Goal: Task Accomplishment & Management: Manage account settings

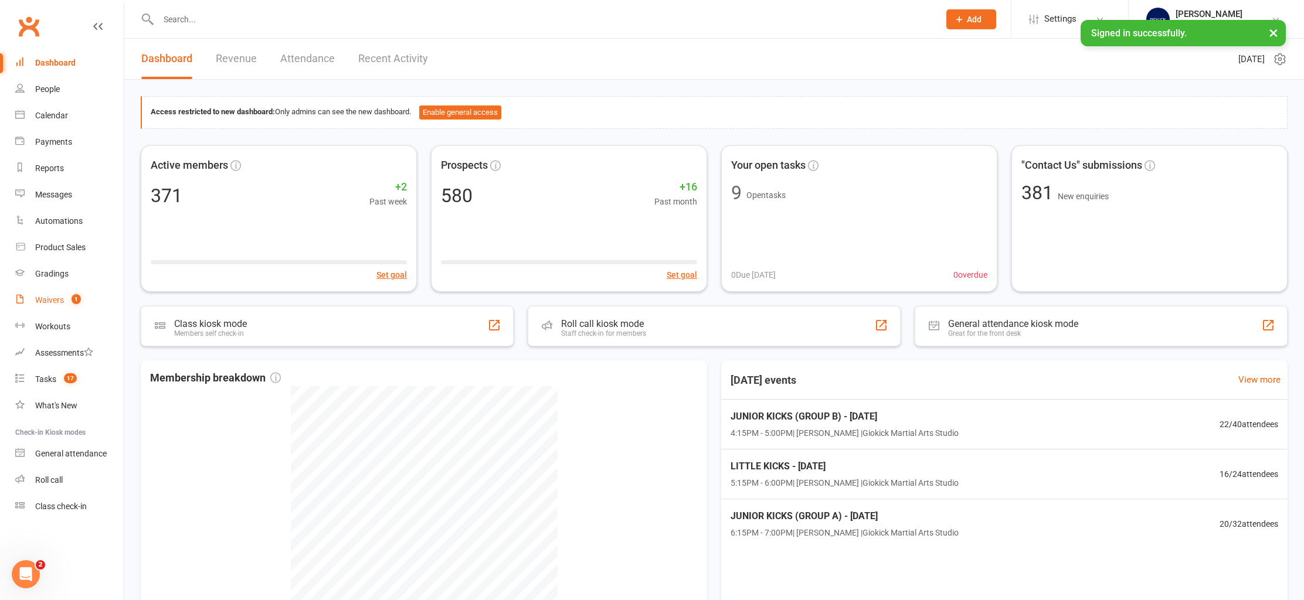
click at [44, 300] on div "Waivers" at bounding box center [49, 300] width 29 height 9
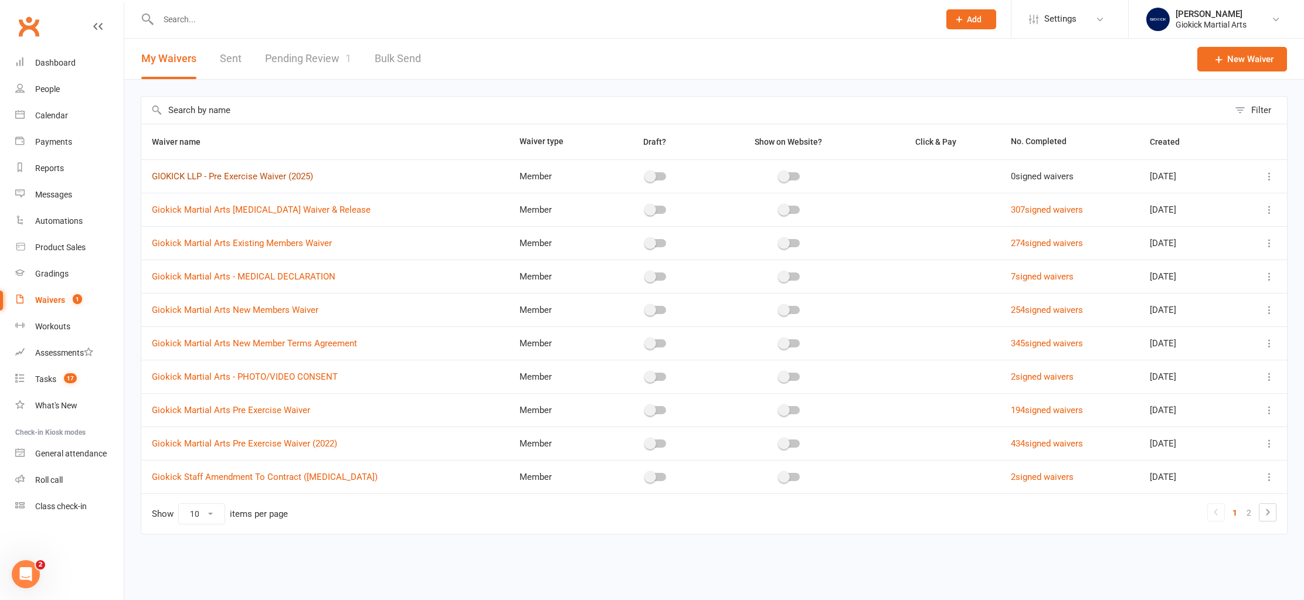
click at [270, 177] on link "GIOKICK LLP - Pre Exercise Waiver (2025)" at bounding box center [232, 176] width 161 height 11
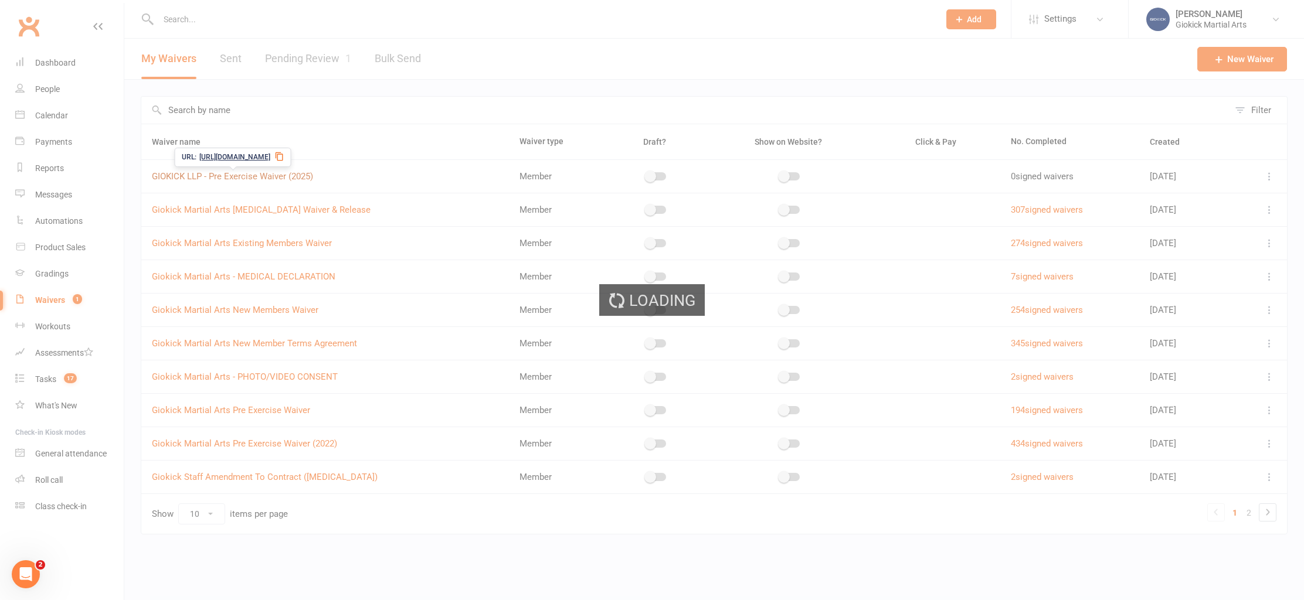
select select "applies_to_all_signees"
select select "select"
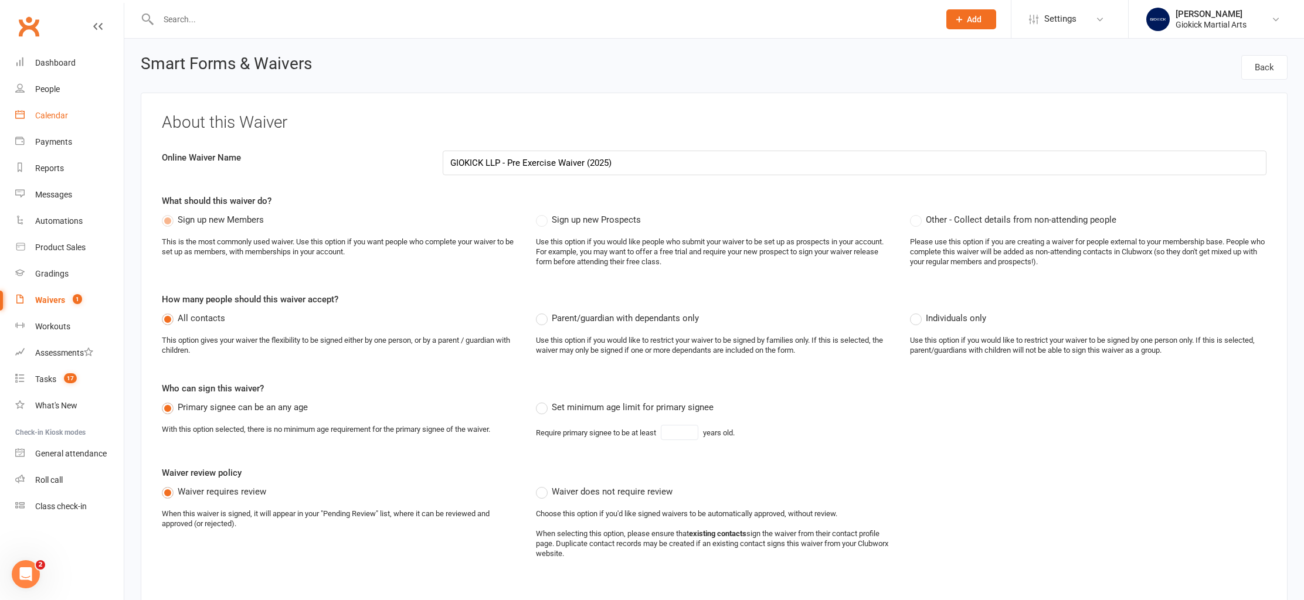
click at [62, 113] on div "Calendar" at bounding box center [51, 115] width 33 height 9
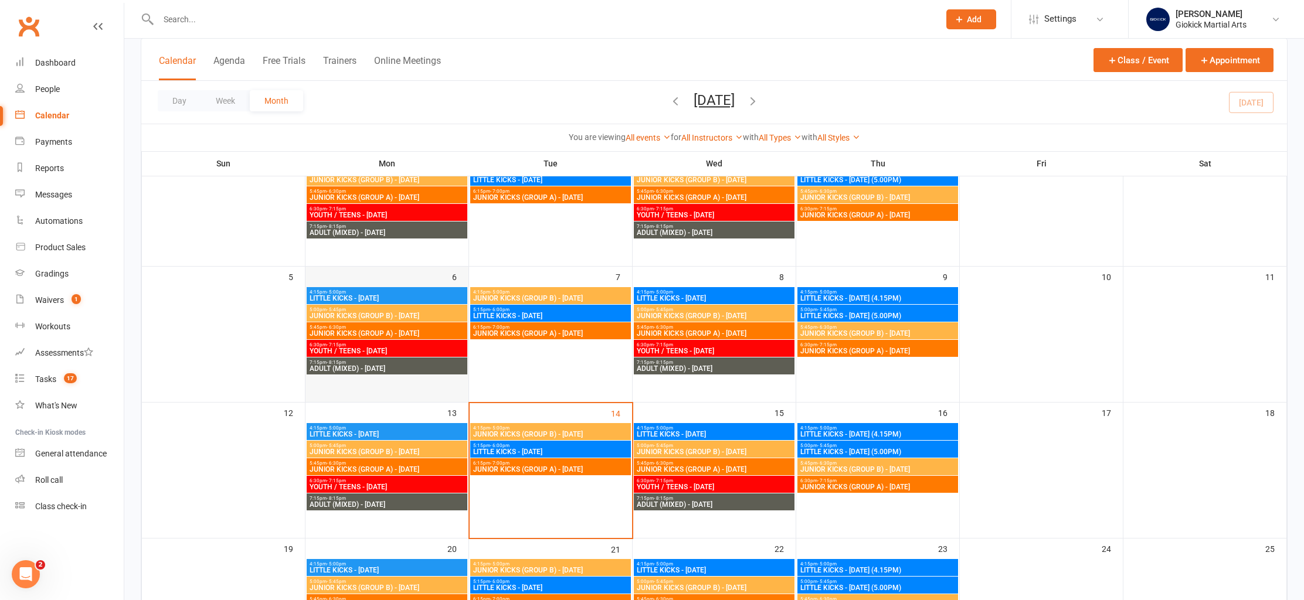
scroll to position [196, 0]
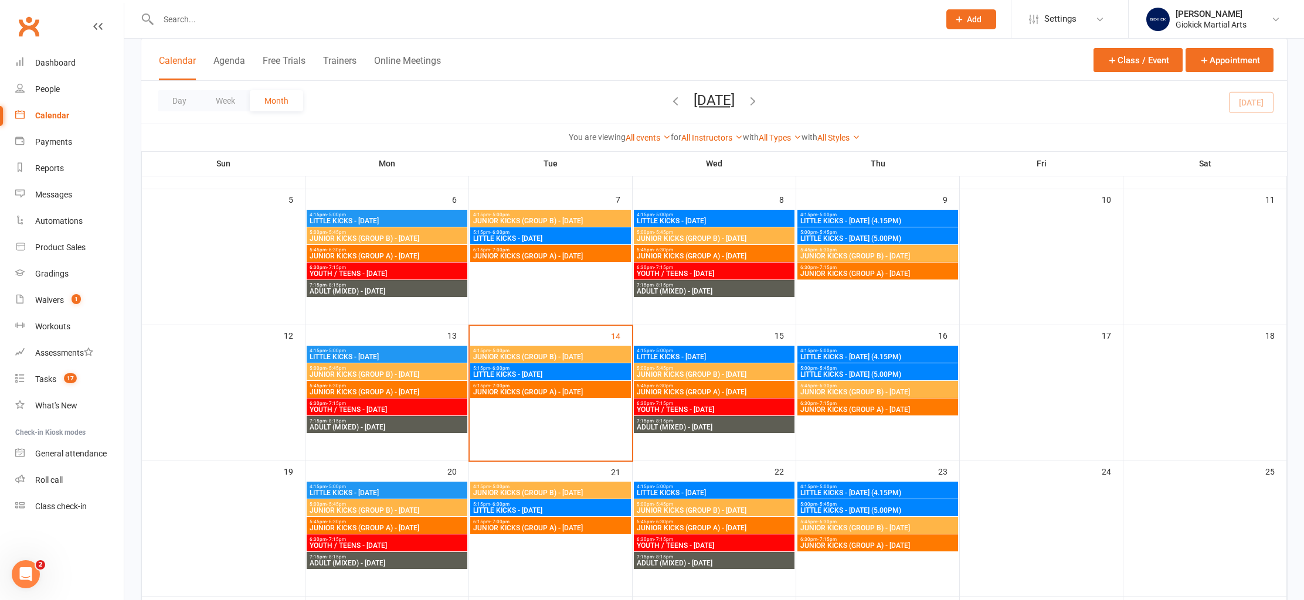
click at [534, 356] on span "JUNIOR KICKS (GROUP B) - [DATE]" at bounding box center [551, 357] width 156 height 7
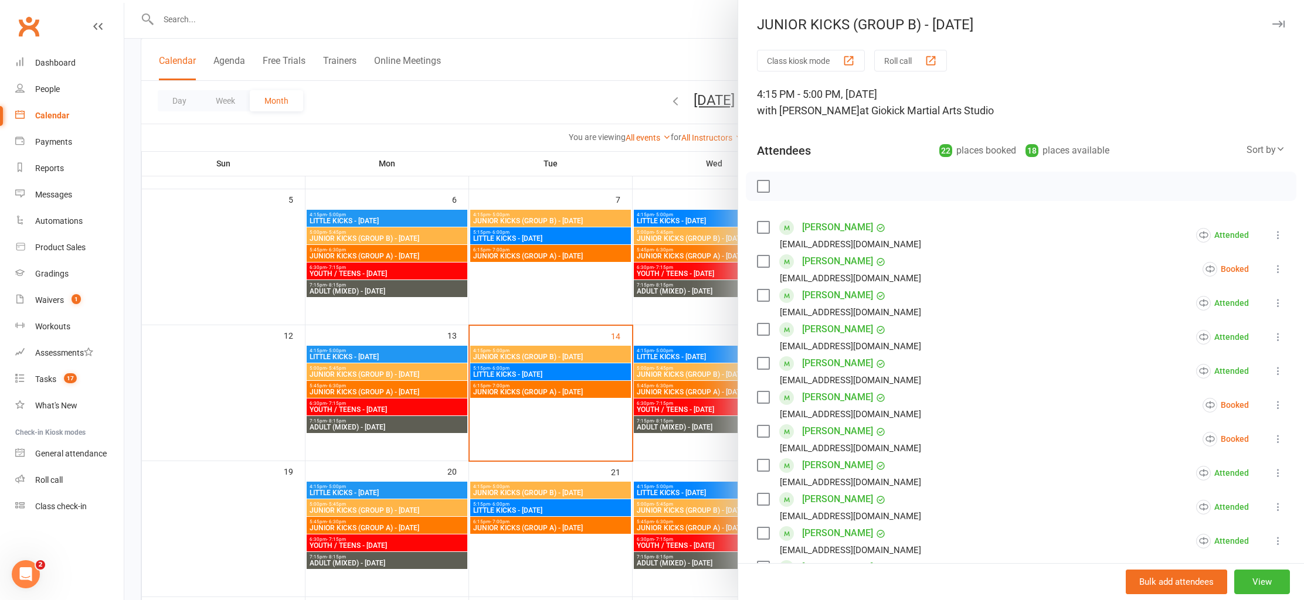
click at [823, 260] on link "[PERSON_NAME]" at bounding box center [837, 261] width 71 height 19
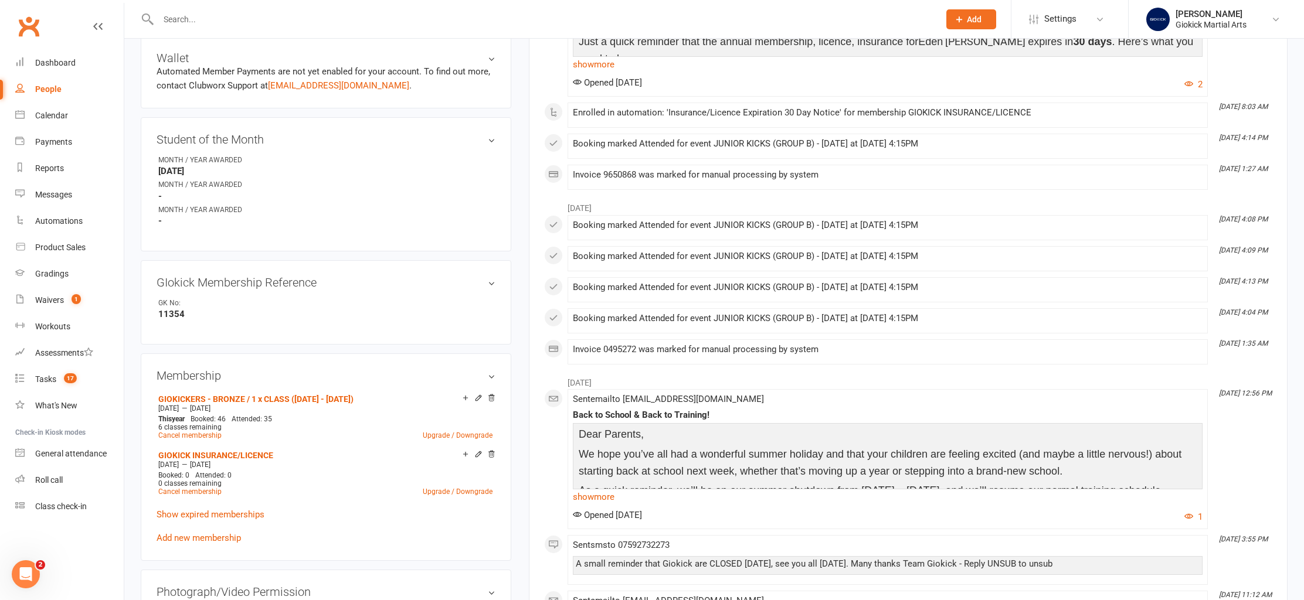
scroll to position [364, 0]
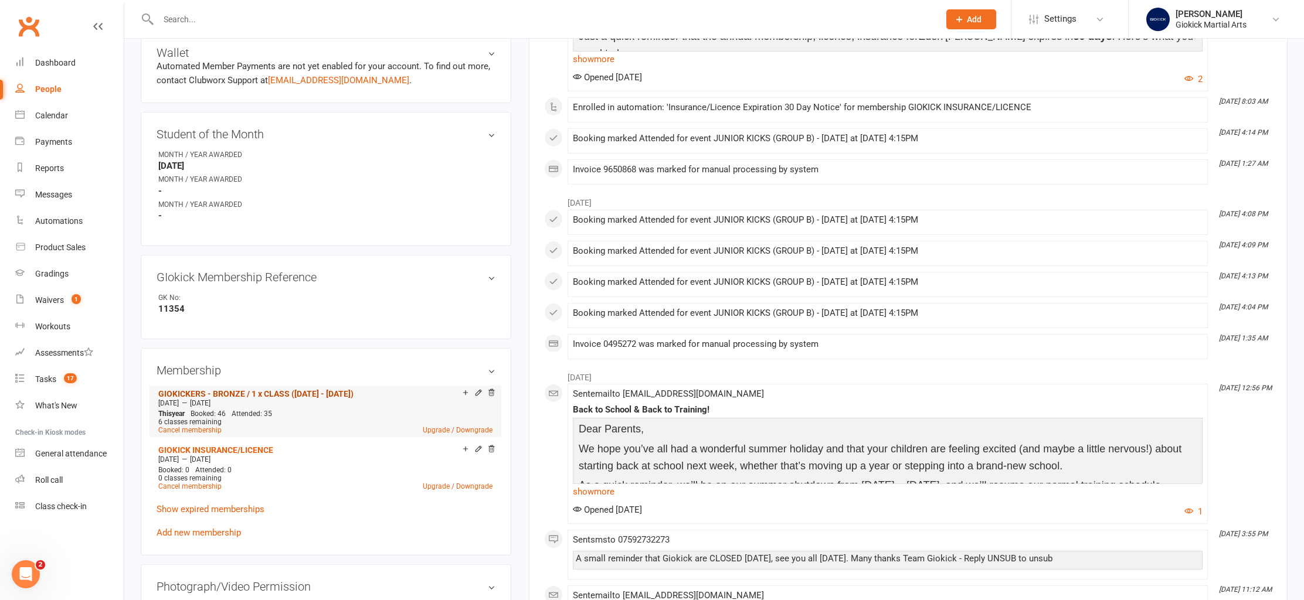
click at [253, 389] on link "GIOKICKERS - BRONZE / 1 x CLASS ([DATE] - [DATE])" at bounding box center [255, 393] width 195 height 9
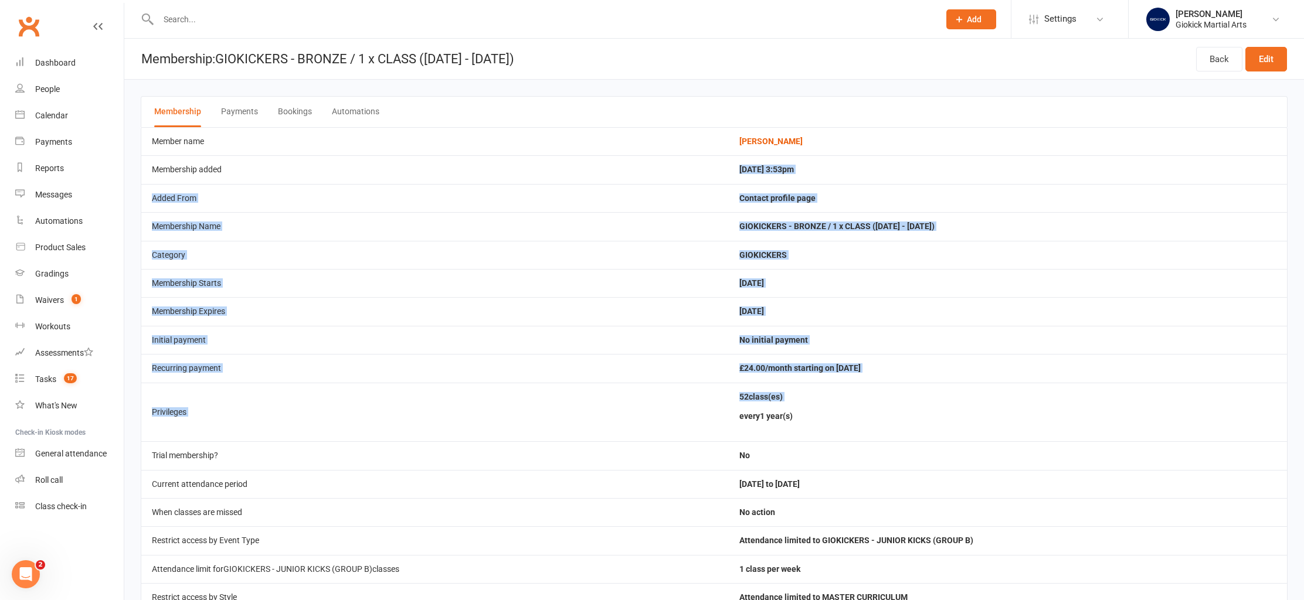
drag, startPoint x: 748, startPoint y: 171, endPoint x: 879, endPoint y: 403, distance: 267.3
click at [879, 403] on tbody "Member name [PERSON_NAME] Membership added [DATE] 3:53pm Added From Contact pro…" at bounding box center [714, 412] width 1146 height 570
click at [879, 403] on li "52 class(es) every 1 year(s)" at bounding box center [1007, 408] width 537 height 30
drag, startPoint x: 747, startPoint y: 168, endPoint x: 858, endPoint y: 406, distance: 262.1
click at [858, 406] on tbody "Member name [PERSON_NAME] Membership added [DATE] 3:53pm Added From Contact pro…" at bounding box center [714, 412] width 1146 height 570
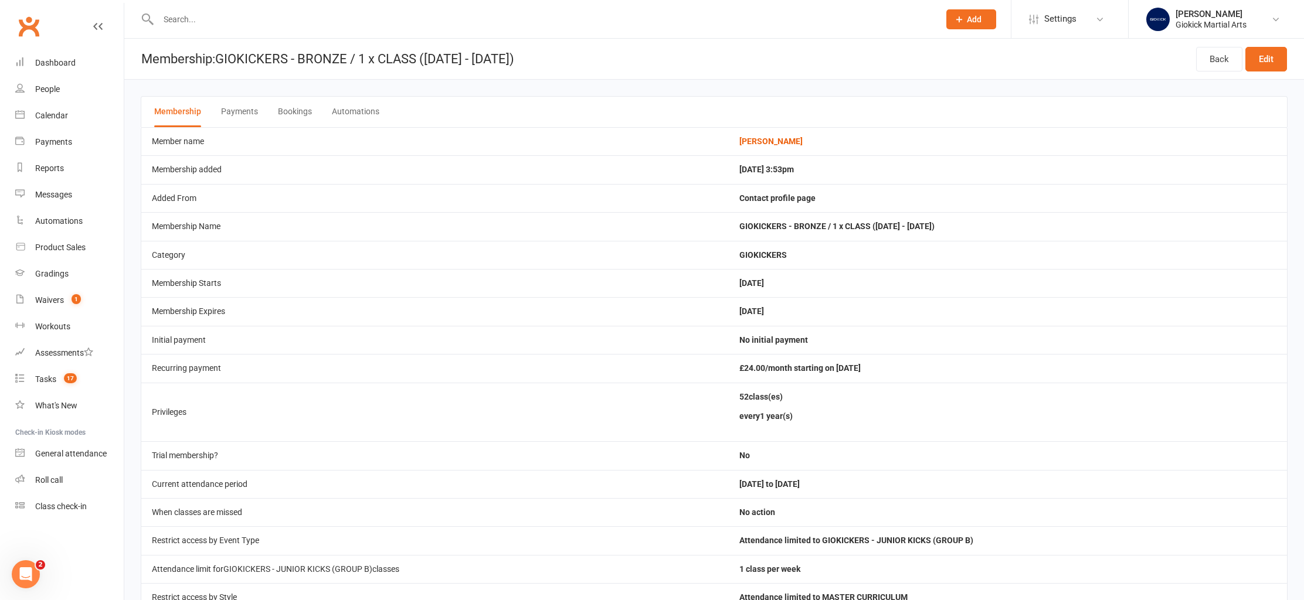
click at [853, 413] on p "every 1 year(s)" at bounding box center [1007, 416] width 537 height 13
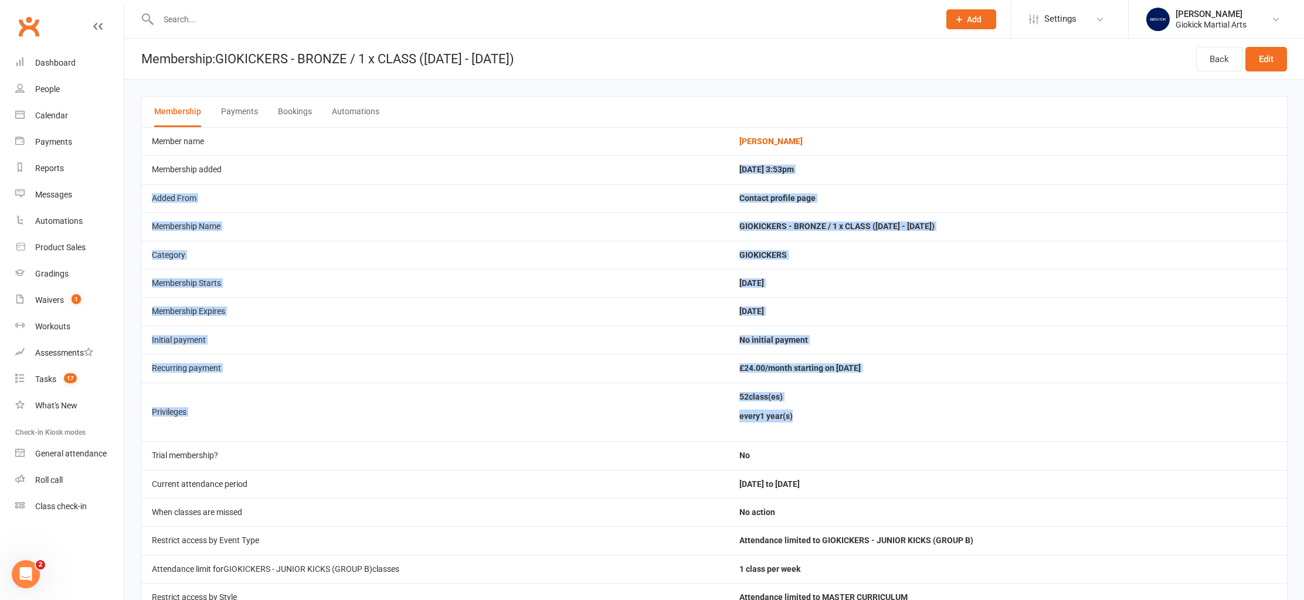
drag, startPoint x: 747, startPoint y: 168, endPoint x: 821, endPoint y: 415, distance: 257.1
click at [821, 416] on tbody "Member name [PERSON_NAME] Membership added [DATE] 3:53pm Added From Contact pro…" at bounding box center [714, 412] width 1146 height 570
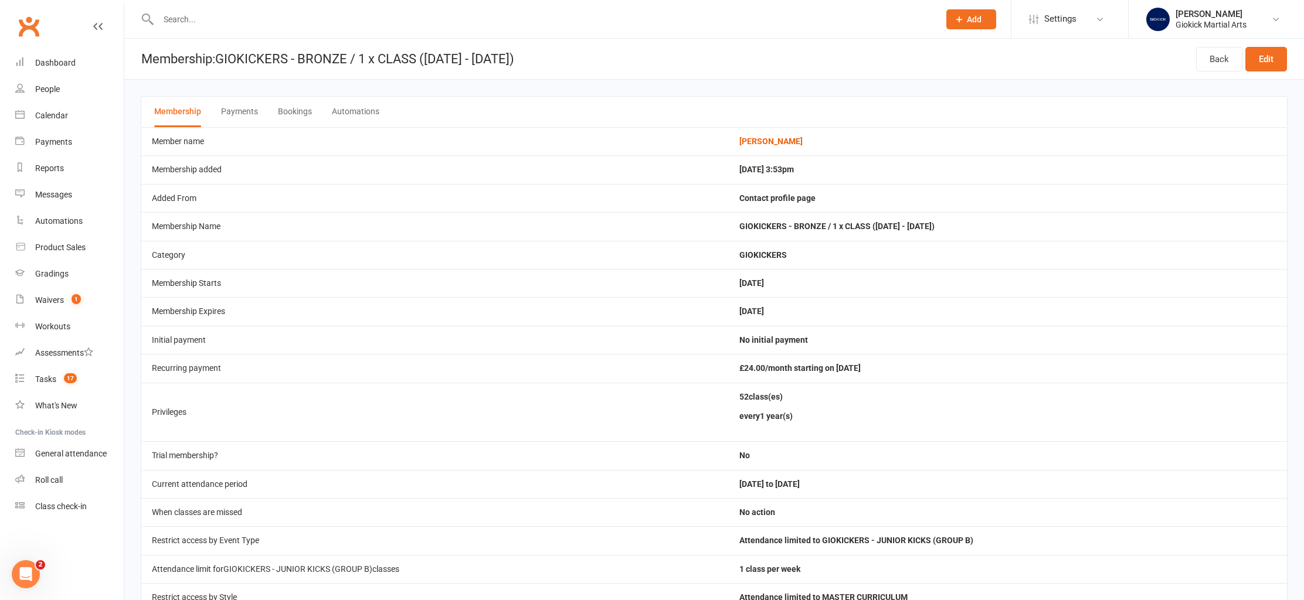
click at [657, 483] on td "Current attendance period" at bounding box center [435, 484] width 588 height 28
click at [39, 383] on div "Tasks" at bounding box center [45, 379] width 21 height 9
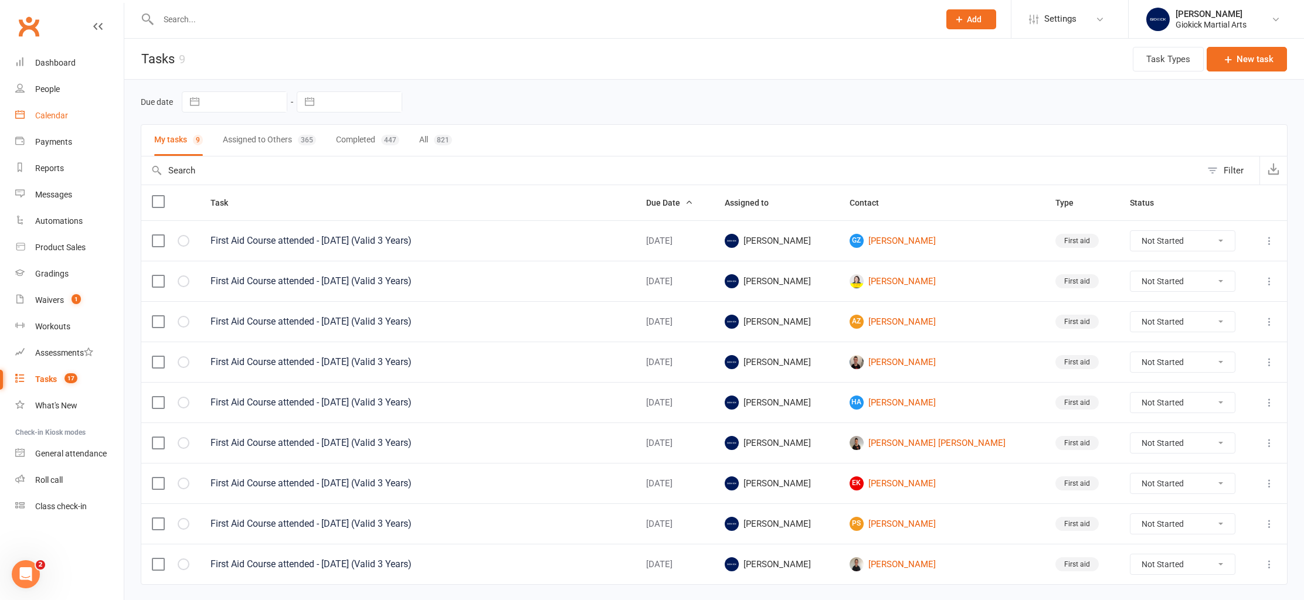
click at [60, 118] on div "Calendar" at bounding box center [51, 115] width 33 height 9
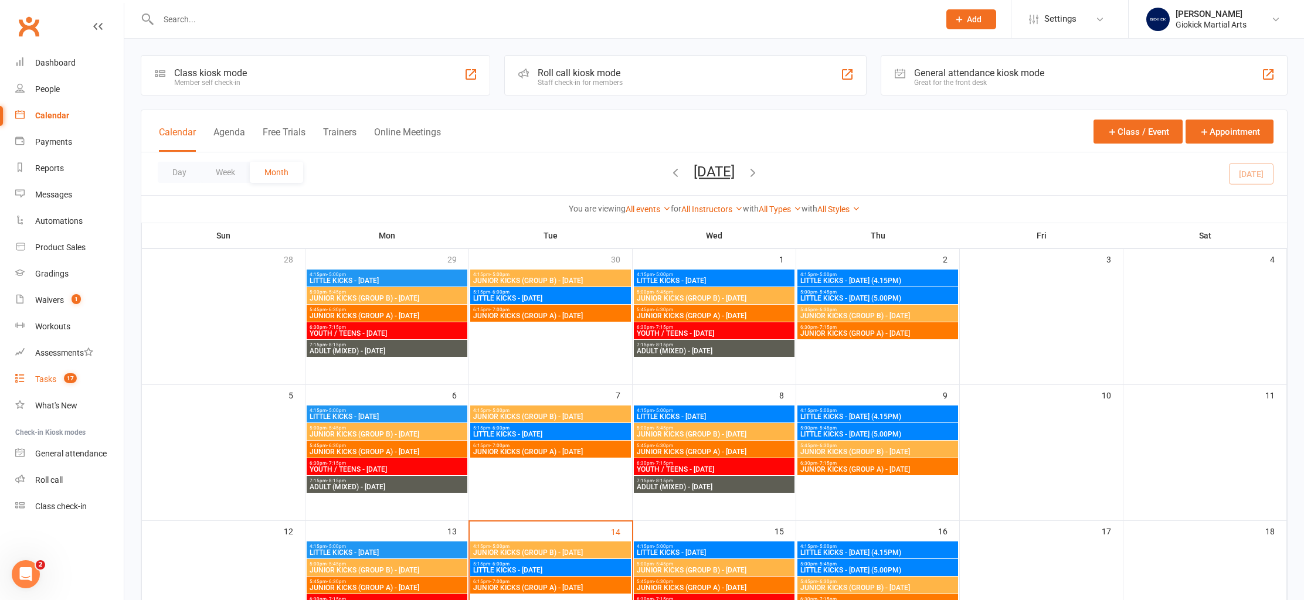
click at [36, 379] on div "Tasks" at bounding box center [45, 379] width 21 height 9
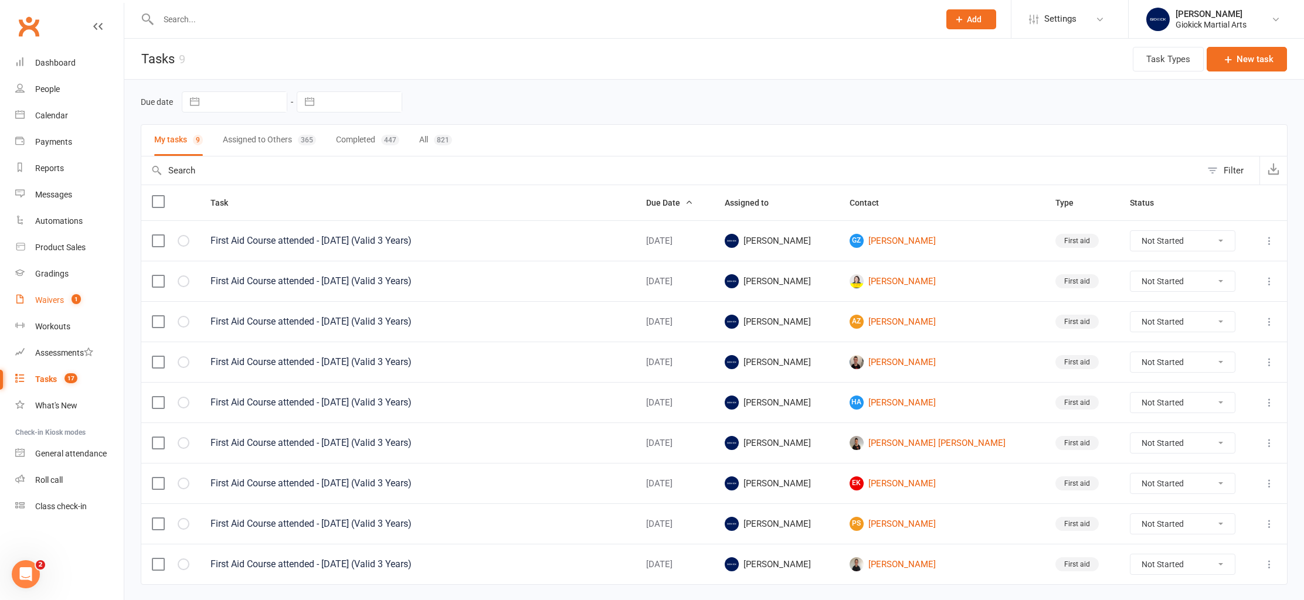
click at [54, 298] on div "Waivers" at bounding box center [49, 300] width 29 height 9
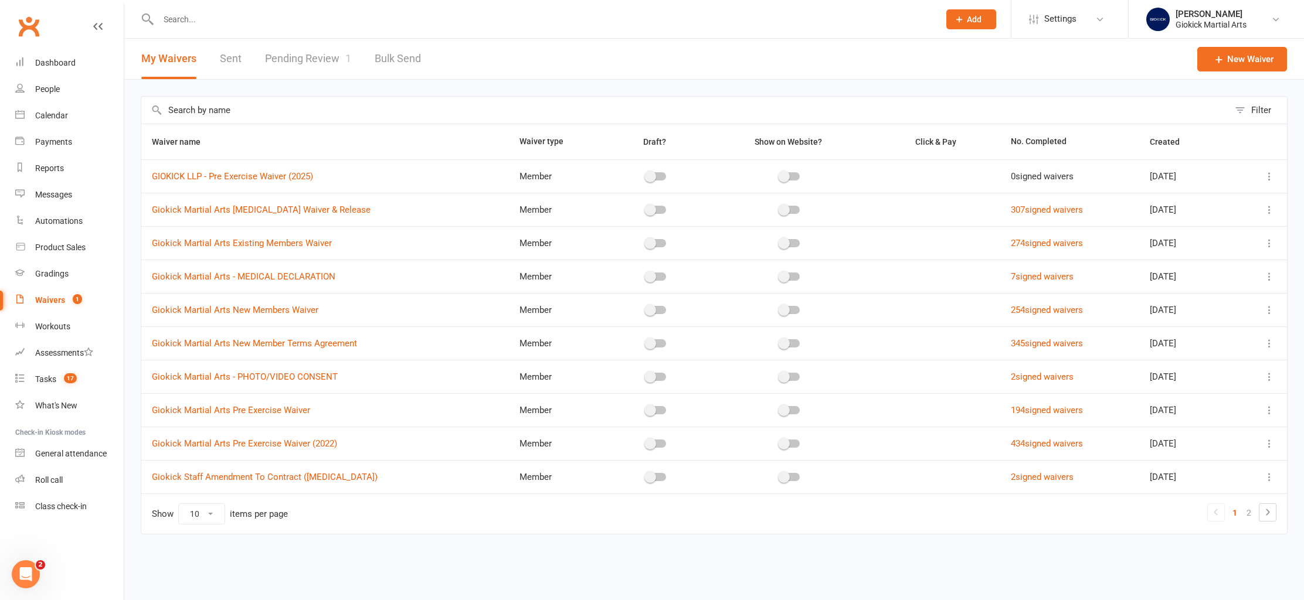
click at [318, 61] on link "Pending Review 1" at bounding box center [308, 59] width 86 height 40
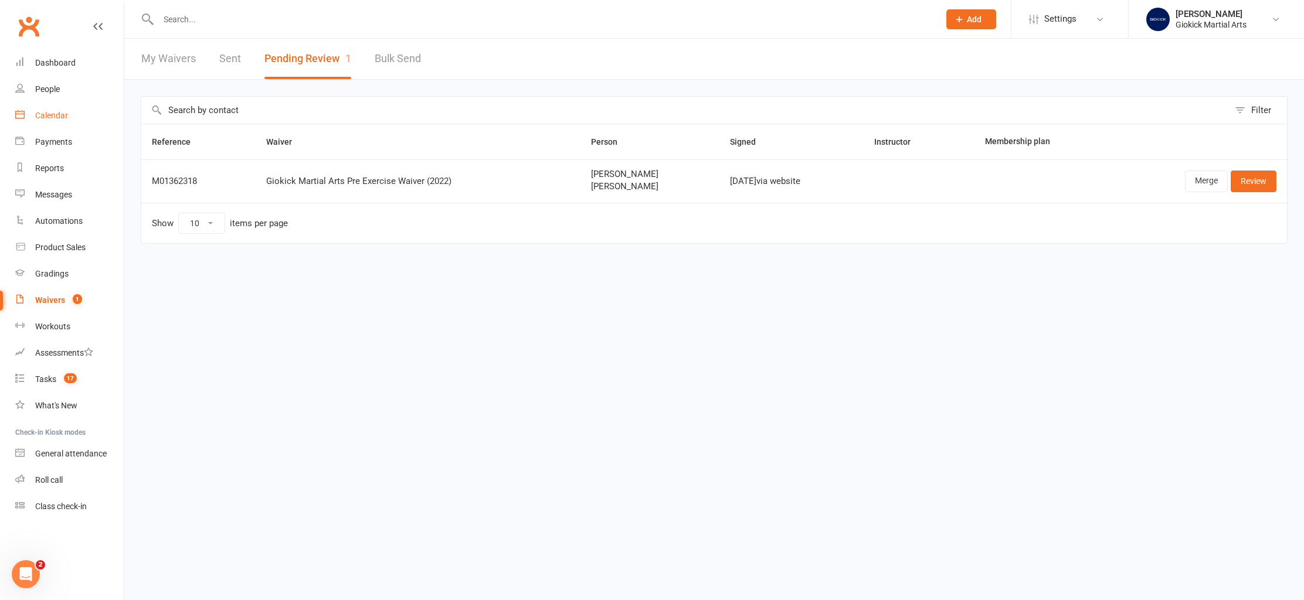
click at [53, 118] on div "Calendar" at bounding box center [51, 115] width 33 height 9
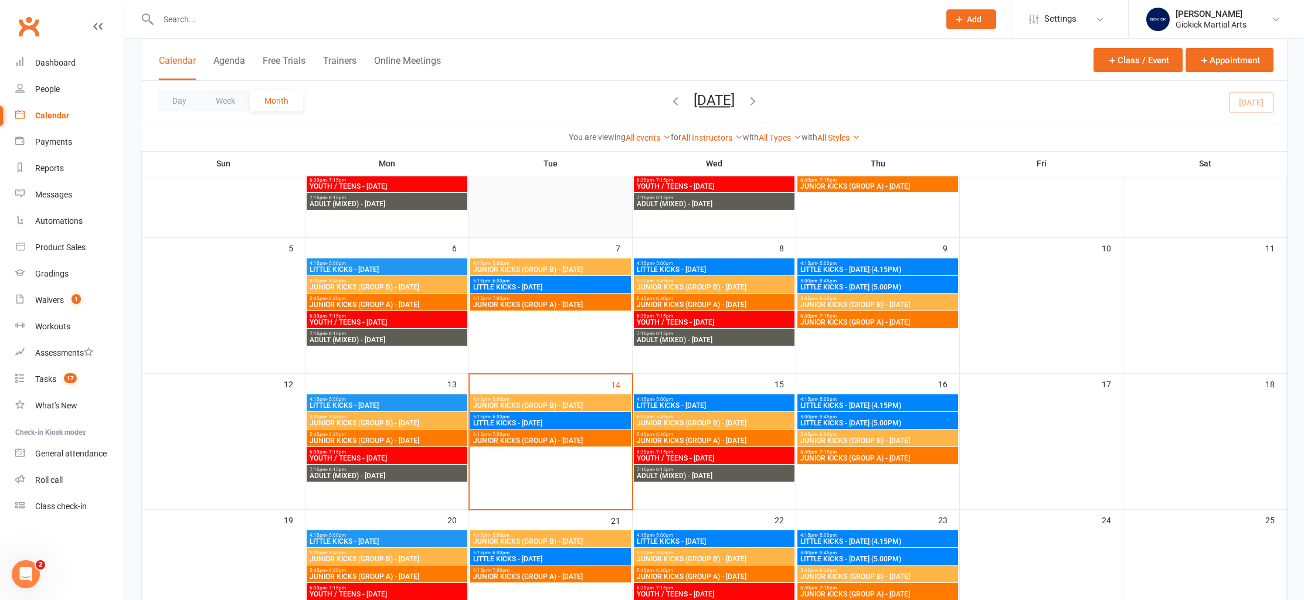
scroll to position [150, 0]
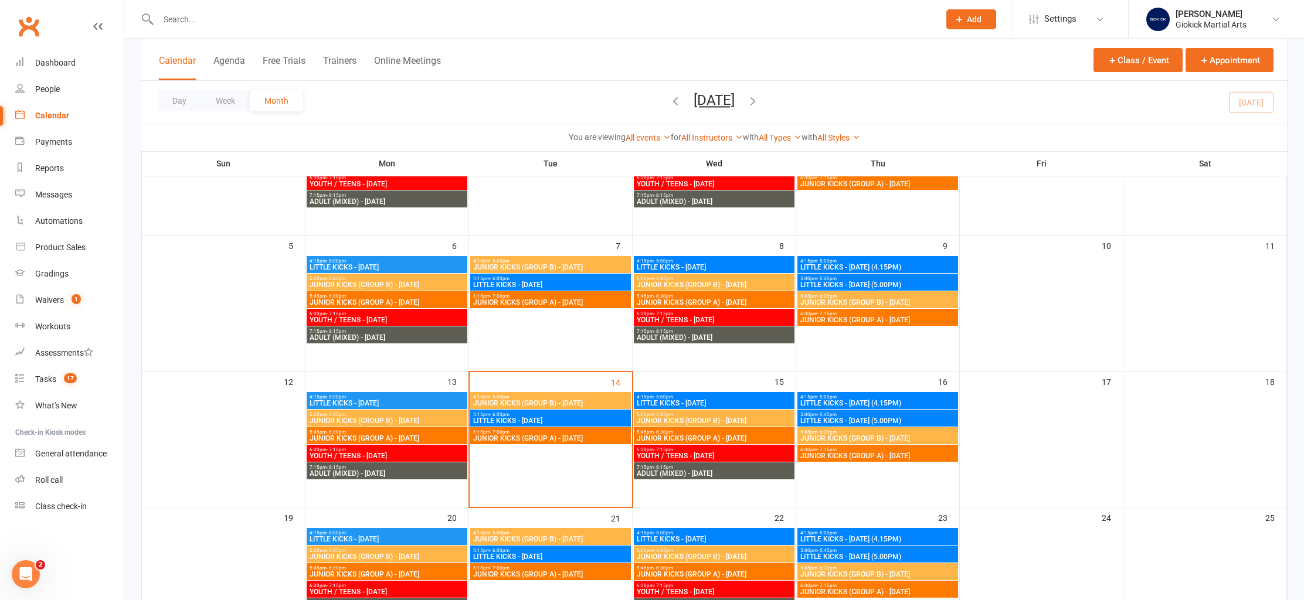
click at [182, 26] on input "text" at bounding box center [543, 19] width 776 height 16
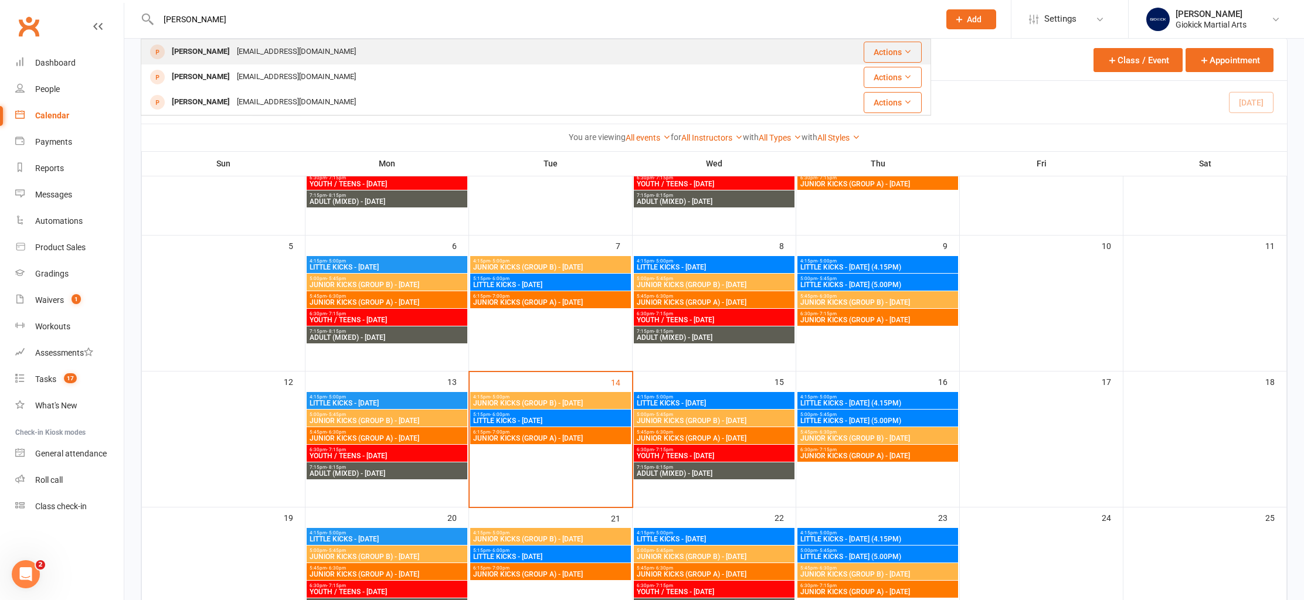
type input "[PERSON_NAME]"
click at [193, 54] on div "[PERSON_NAME]" at bounding box center [200, 51] width 65 height 17
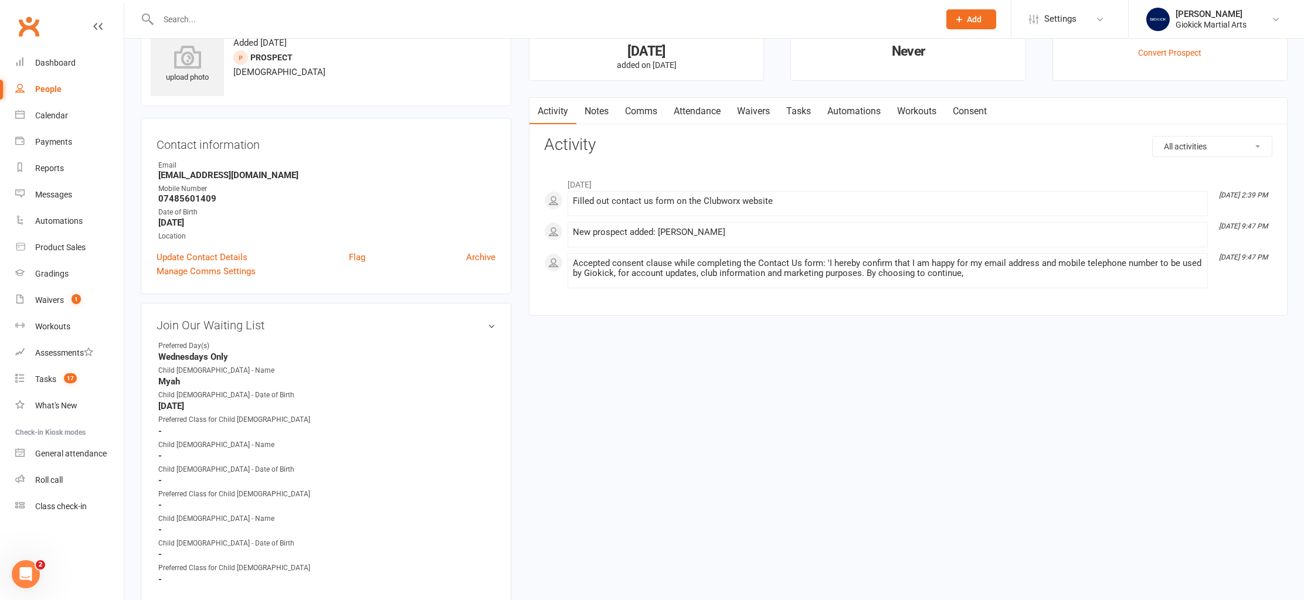
scroll to position [38, 0]
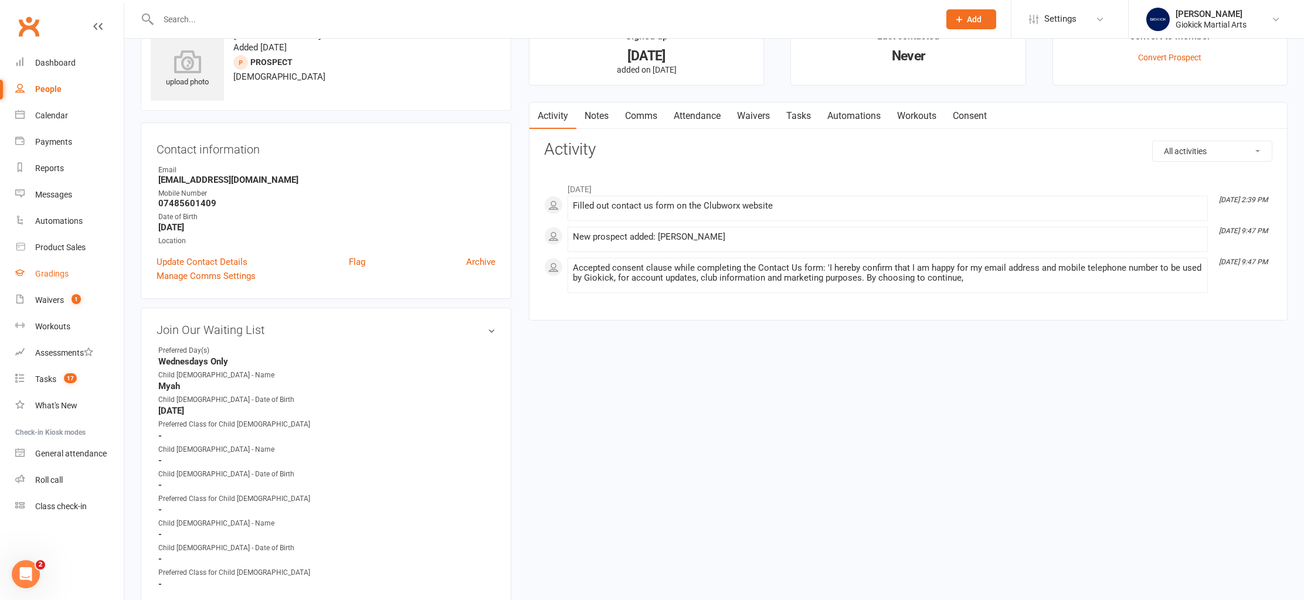
click at [49, 274] on div "Gradings" at bounding box center [51, 273] width 33 height 9
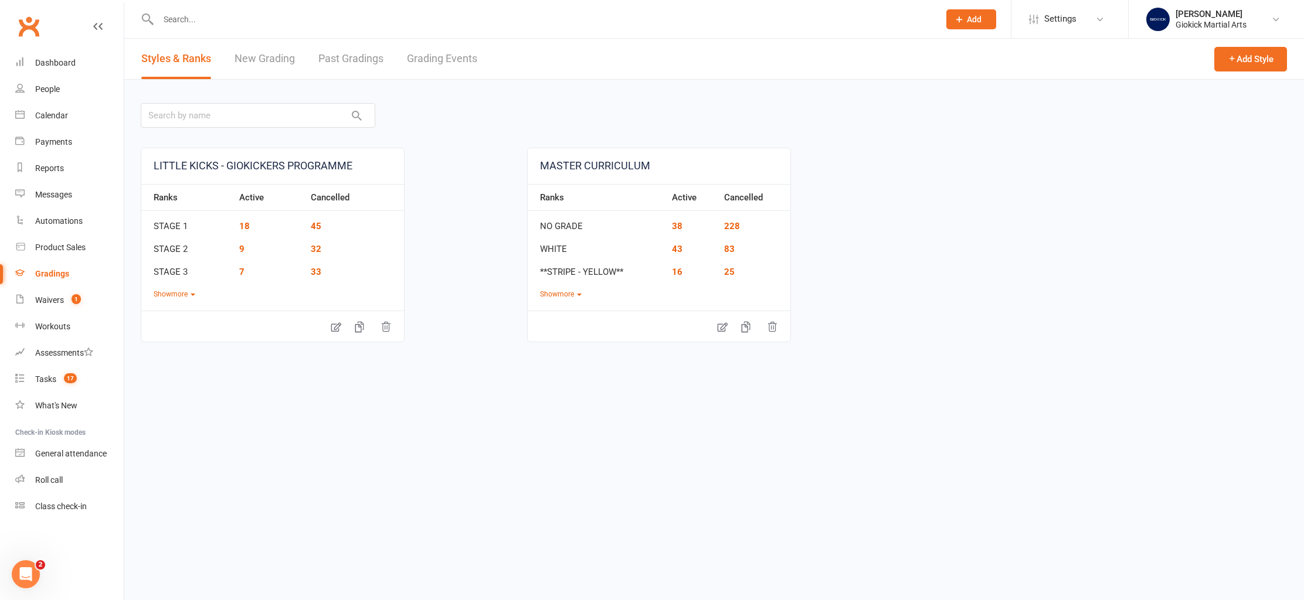
click at [447, 72] on link "Grading Events" at bounding box center [442, 59] width 70 height 40
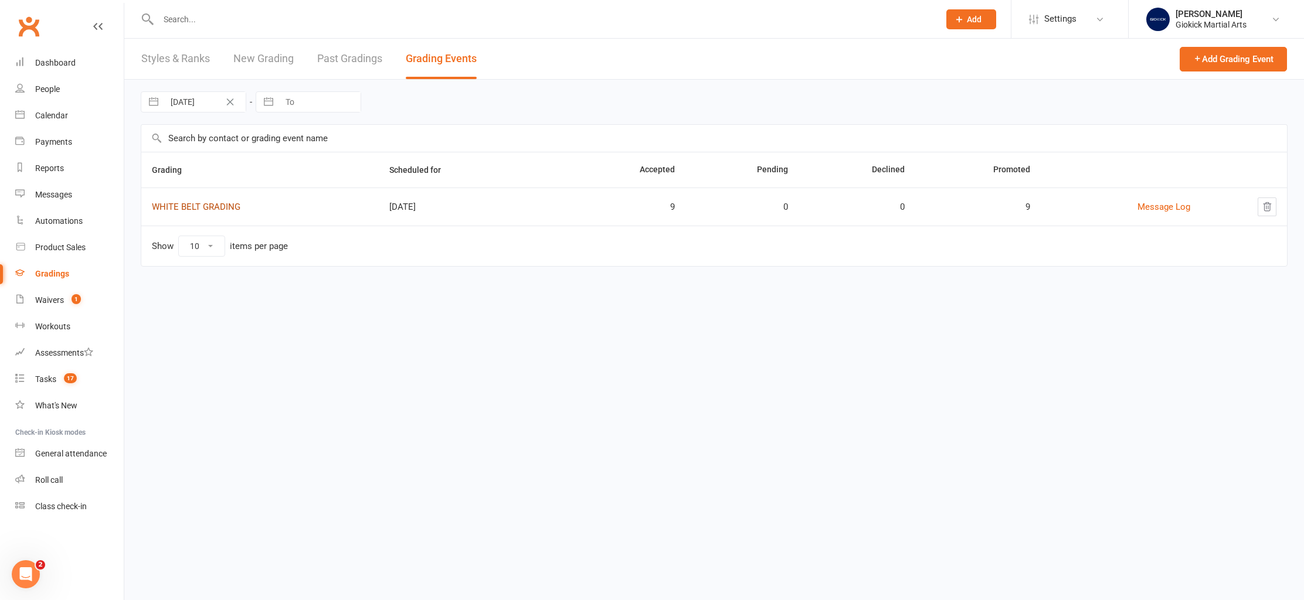
click at [177, 208] on link "WHITE BELT GRADING" at bounding box center [196, 207] width 89 height 11
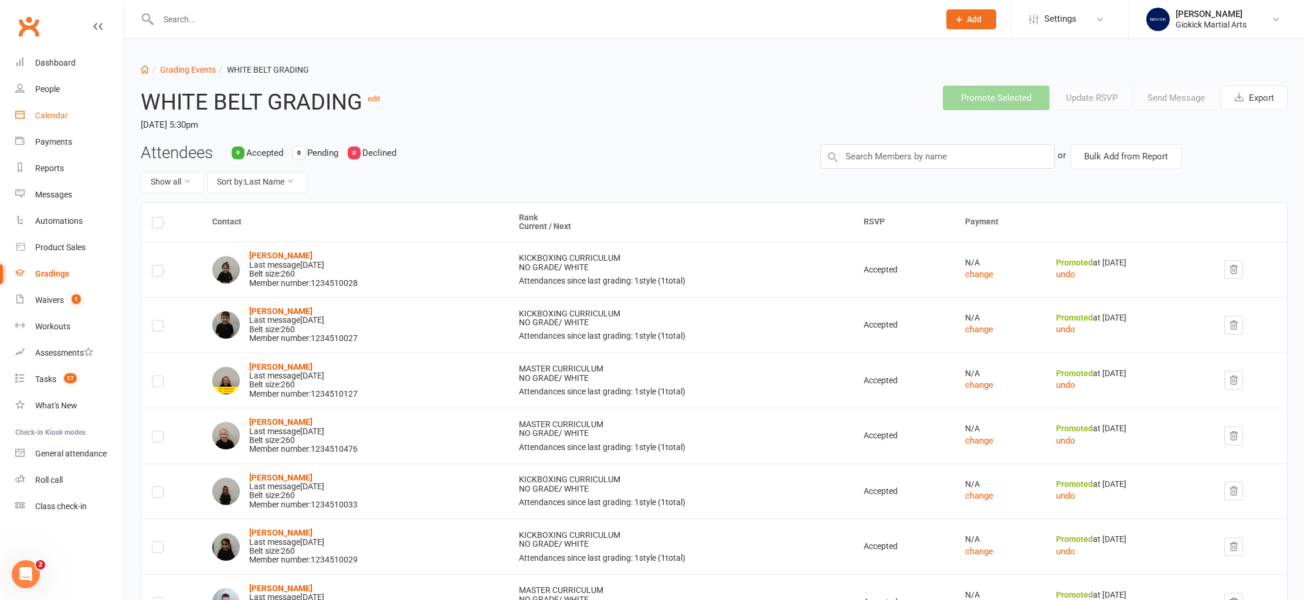
click at [48, 114] on div "Calendar" at bounding box center [51, 115] width 33 height 9
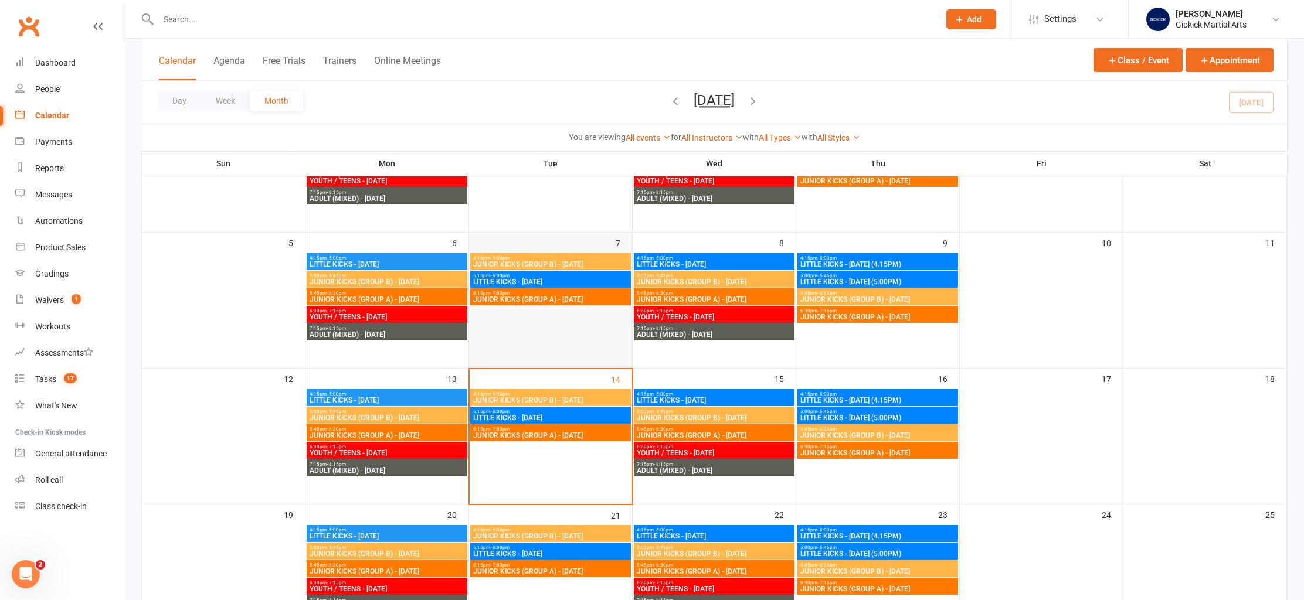
scroll to position [222, 0]
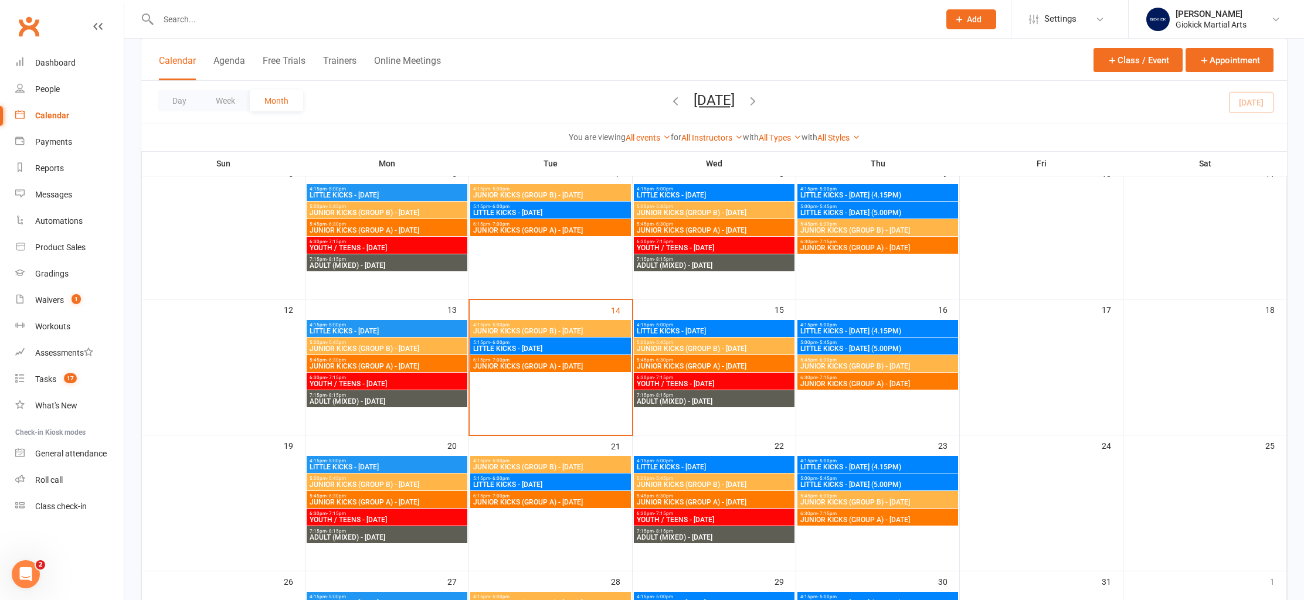
click at [237, 29] on div at bounding box center [536, 19] width 790 height 38
click at [199, 23] on input "text" at bounding box center [543, 19] width 776 height 16
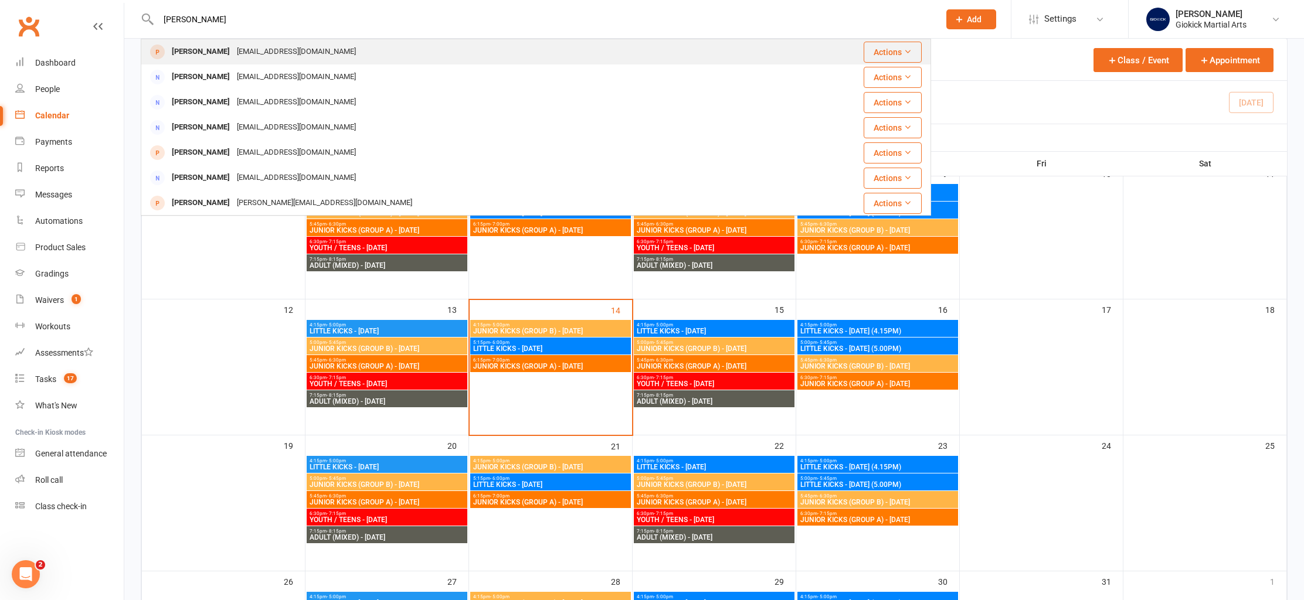
type input "[PERSON_NAME]"
click at [196, 51] on div "[PERSON_NAME]" at bounding box center [200, 51] width 65 height 17
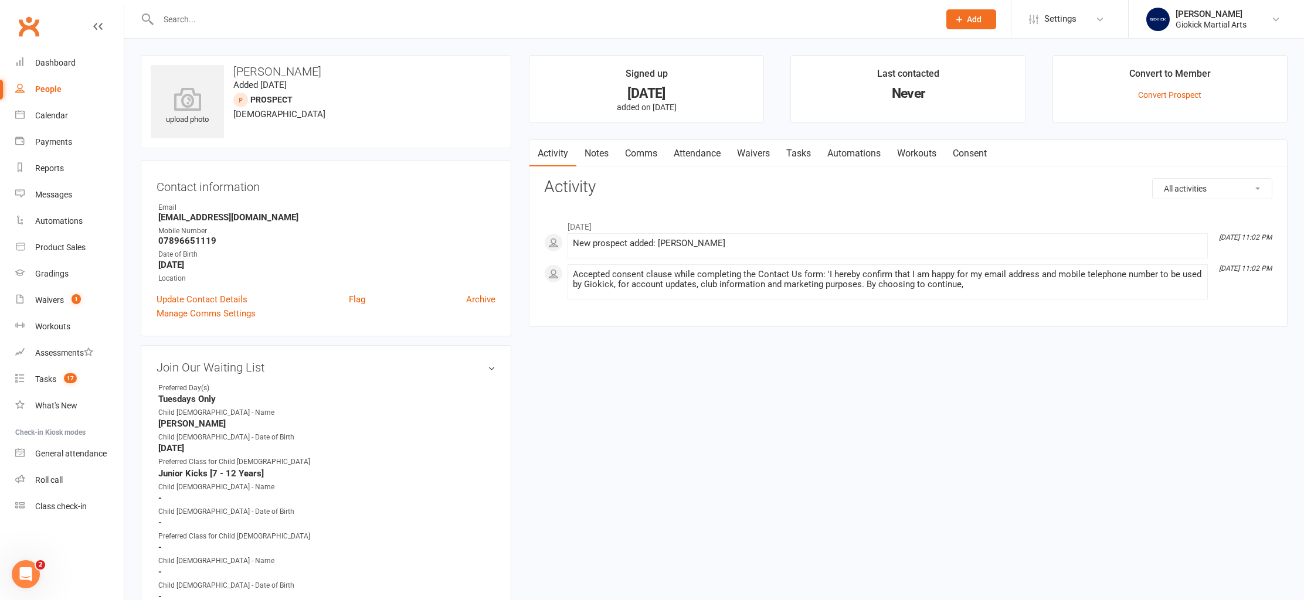
click at [636, 149] on link "Comms" at bounding box center [641, 153] width 49 height 27
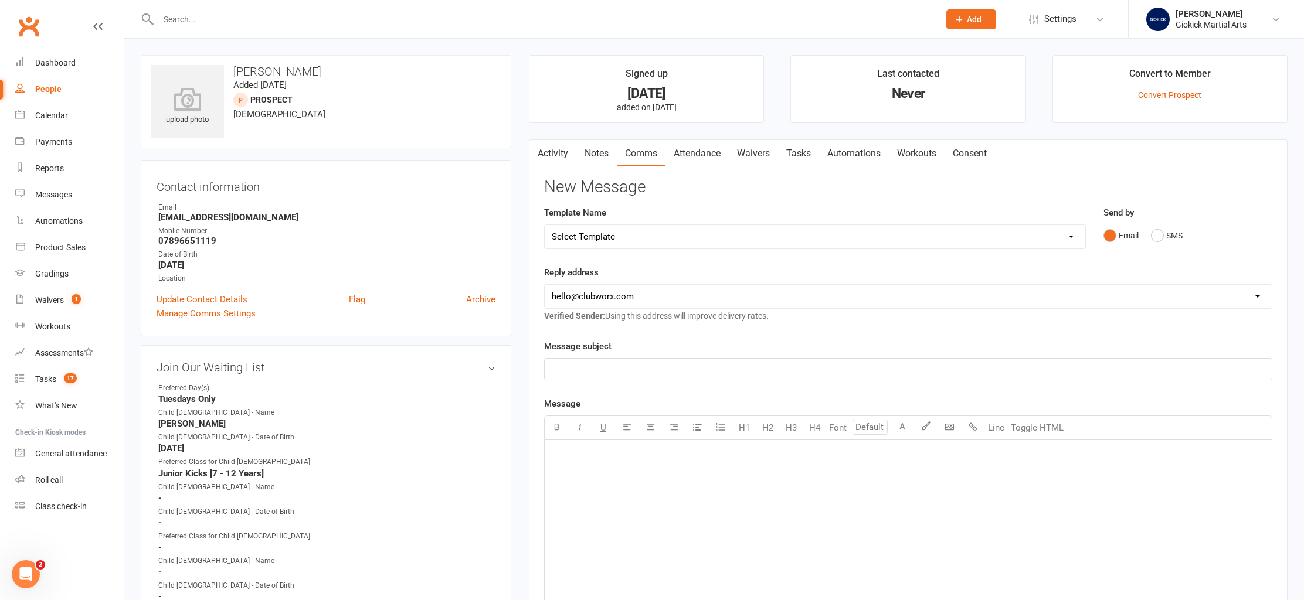
click at [709, 235] on select "Select Template [SMS] EXPIRED Insurance [Email] Insurance - Outstanding Fee [Em…" at bounding box center [815, 236] width 541 height 23
click at [48, 118] on div "Calendar" at bounding box center [51, 115] width 33 height 9
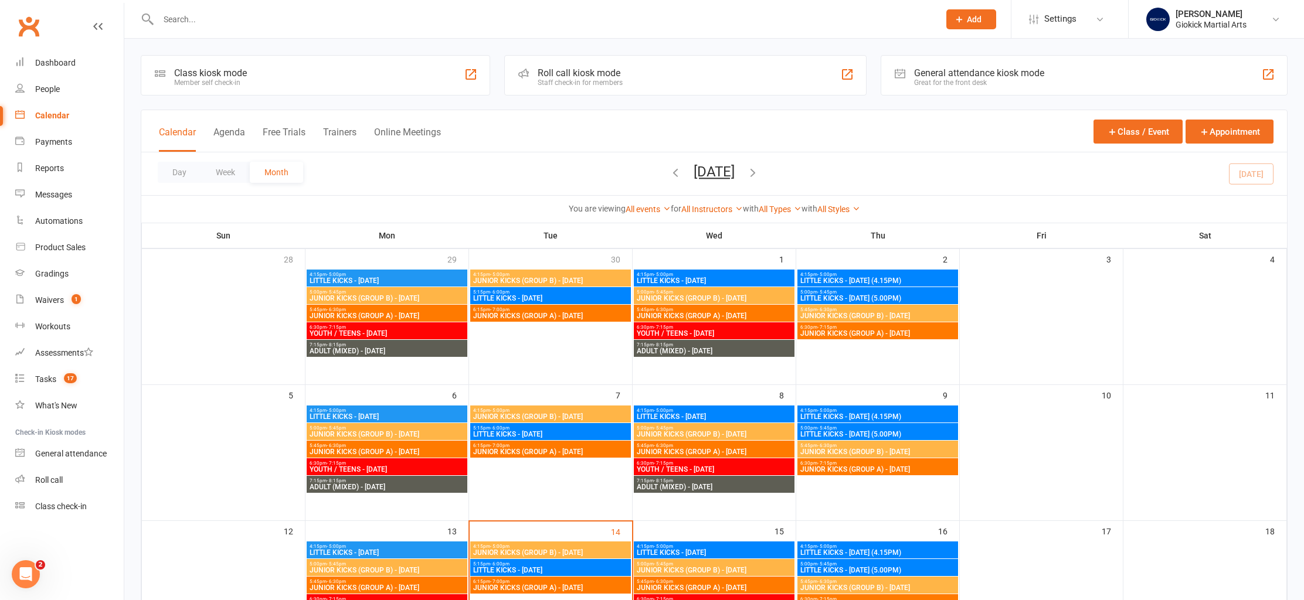
click at [43, 114] on div "Calendar" at bounding box center [52, 115] width 34 height 9
click at [46, 270] on div "Gradings" at bounding box center [51, 273] width 33 height 9
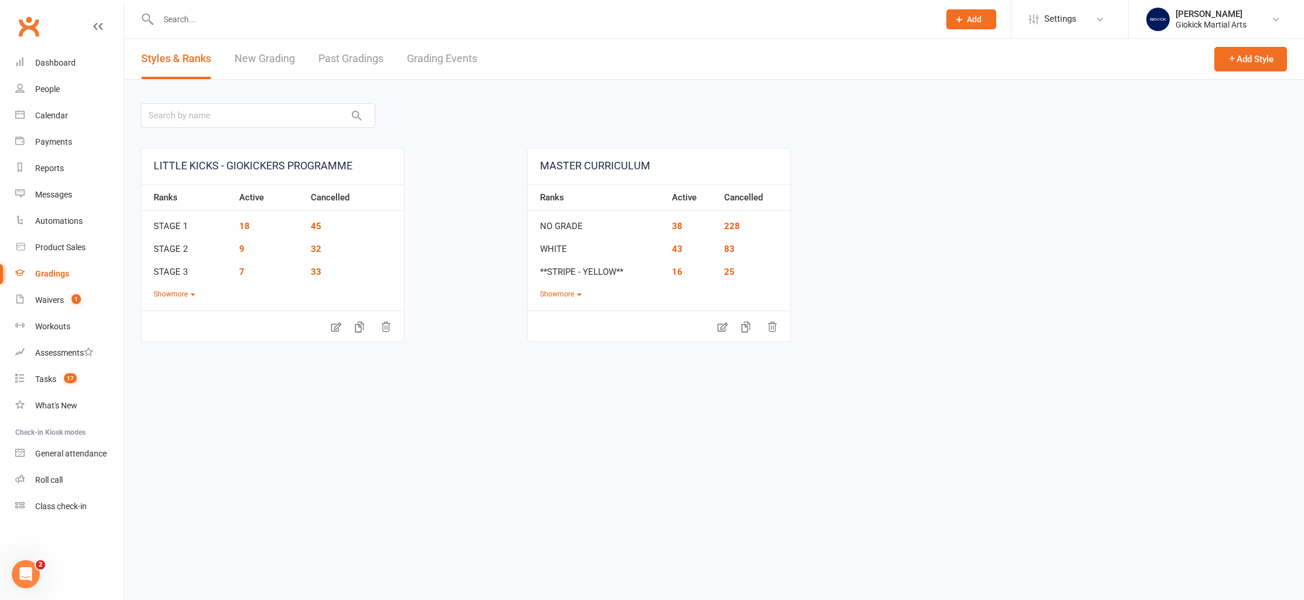
click at [429, 60] on link "Grading Events" at bounding box center [442, 59] width 70 height 40
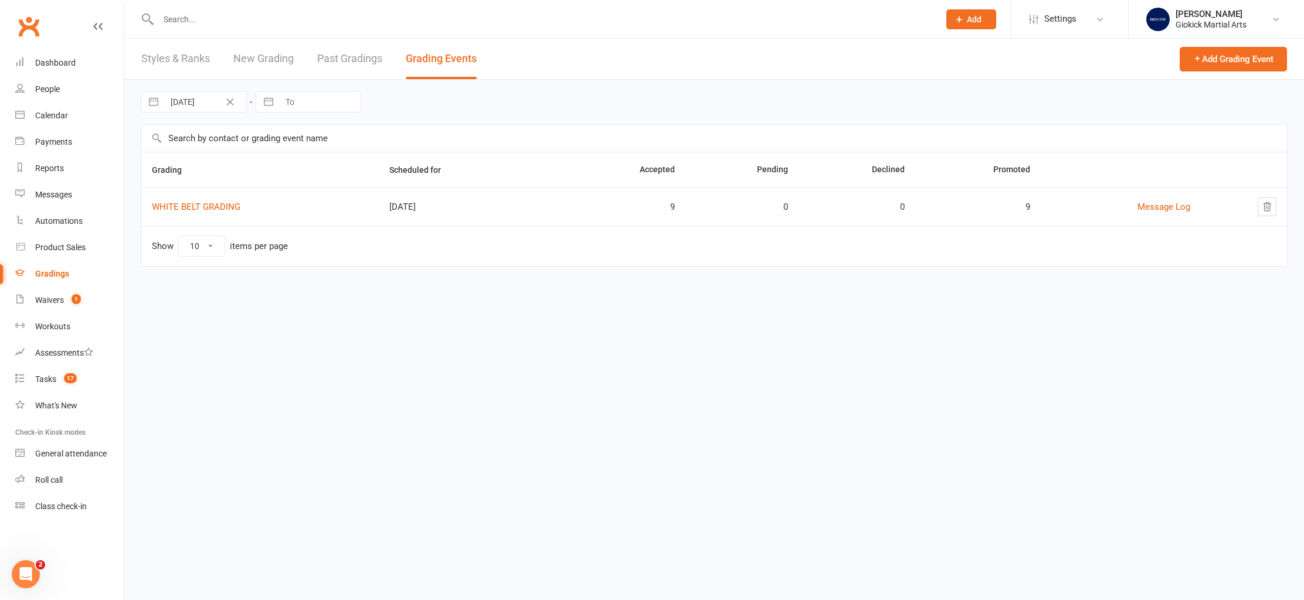
click at [351, 60] on link "Past Gradings" at bounding box center [349, 59] width 65 height 40
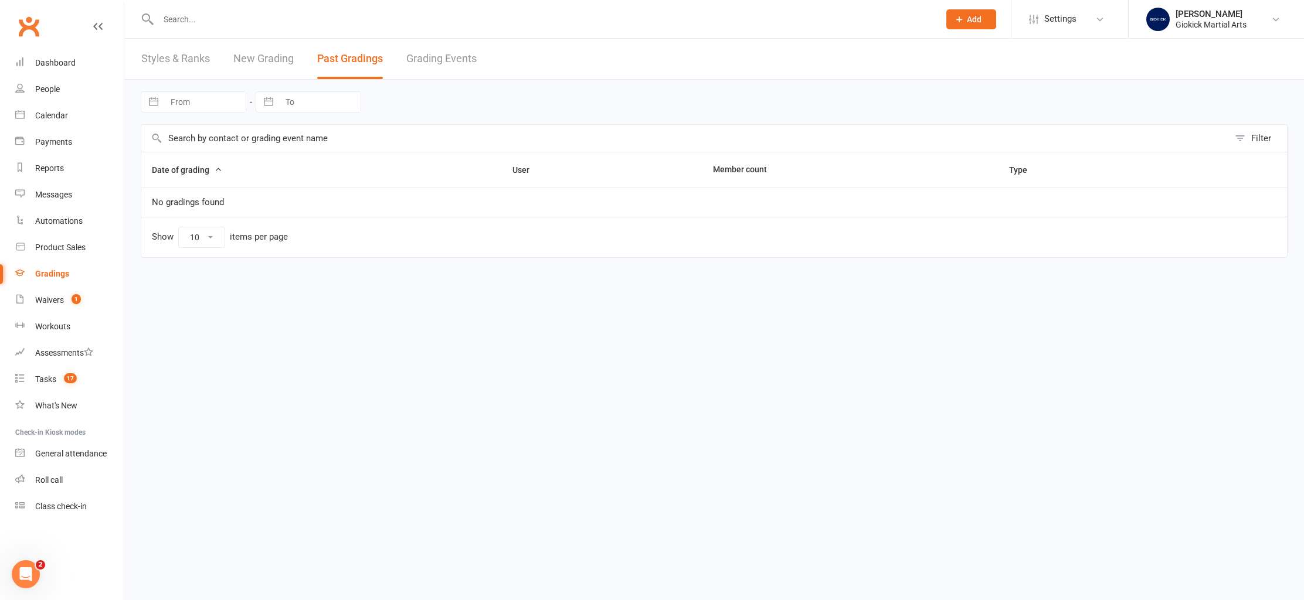
click at [283, 57] on link "New Grading" at bounding box center [263, 59] width 60 height 40
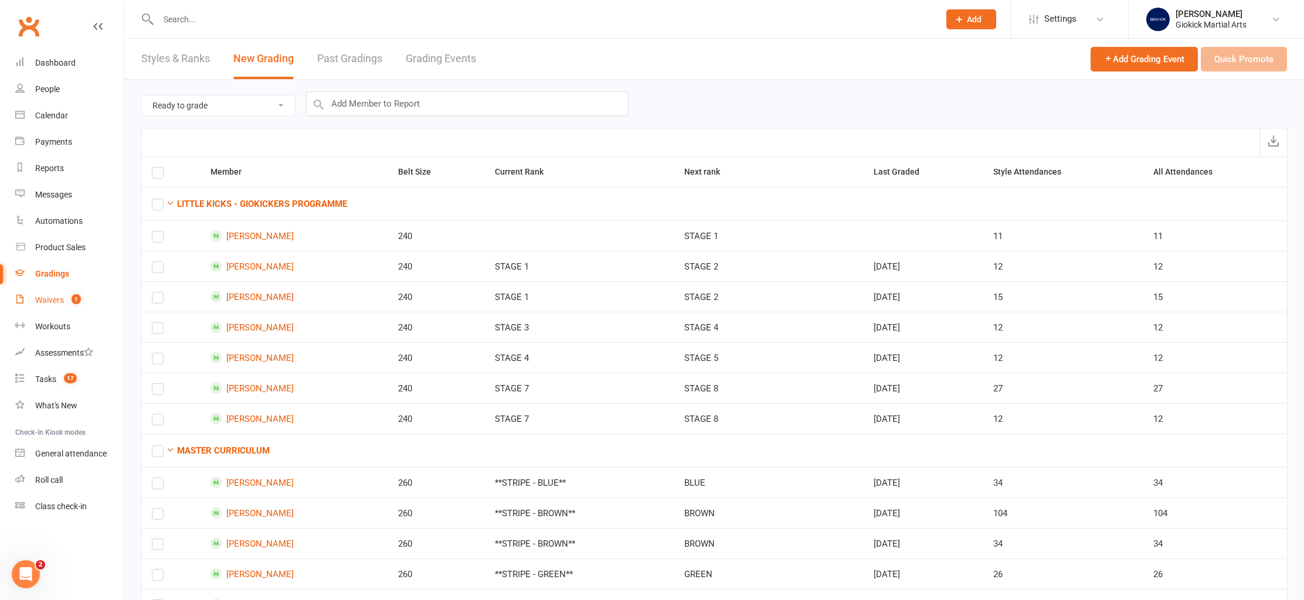
click at [47, 298] on div "Waivers" at bounding box center [49, 300] width 29 height 9
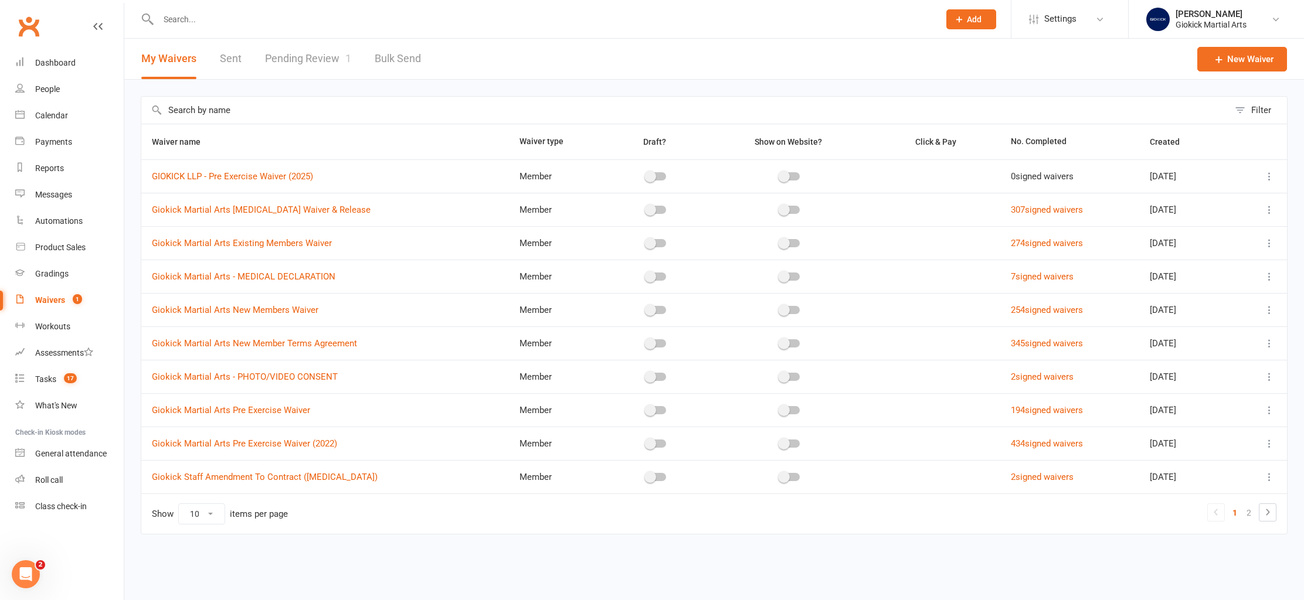
click at [323, 60] on link "Pending Review 1" at bounding box center [308, 59] width 86 height 40
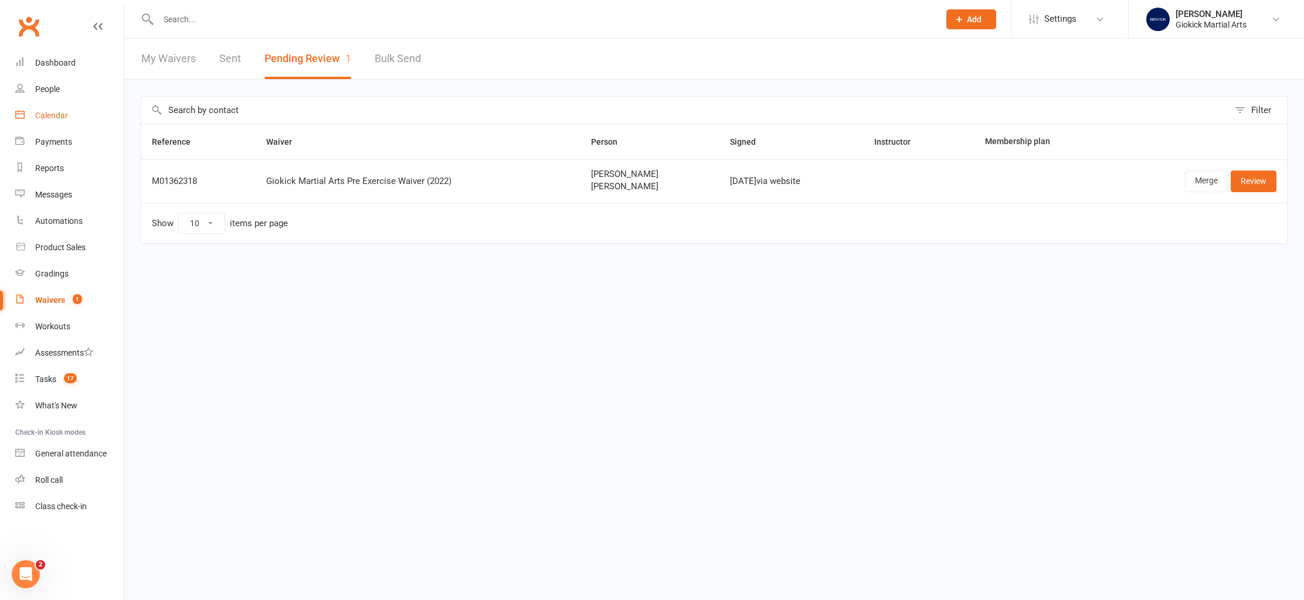
click at [43, 112] on div "Calendar" at bounding box center [51, 115] width 33 height 9
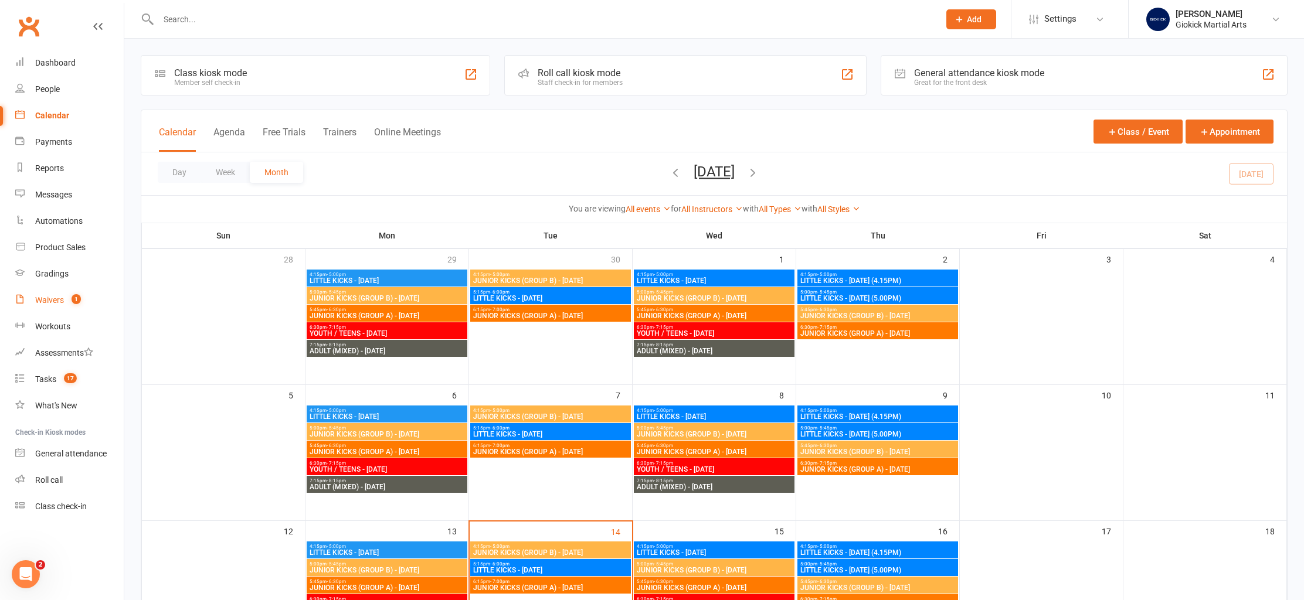
click at [42, 305] on div "Waivers" at bounding box center [49, 300] width 29 height 9
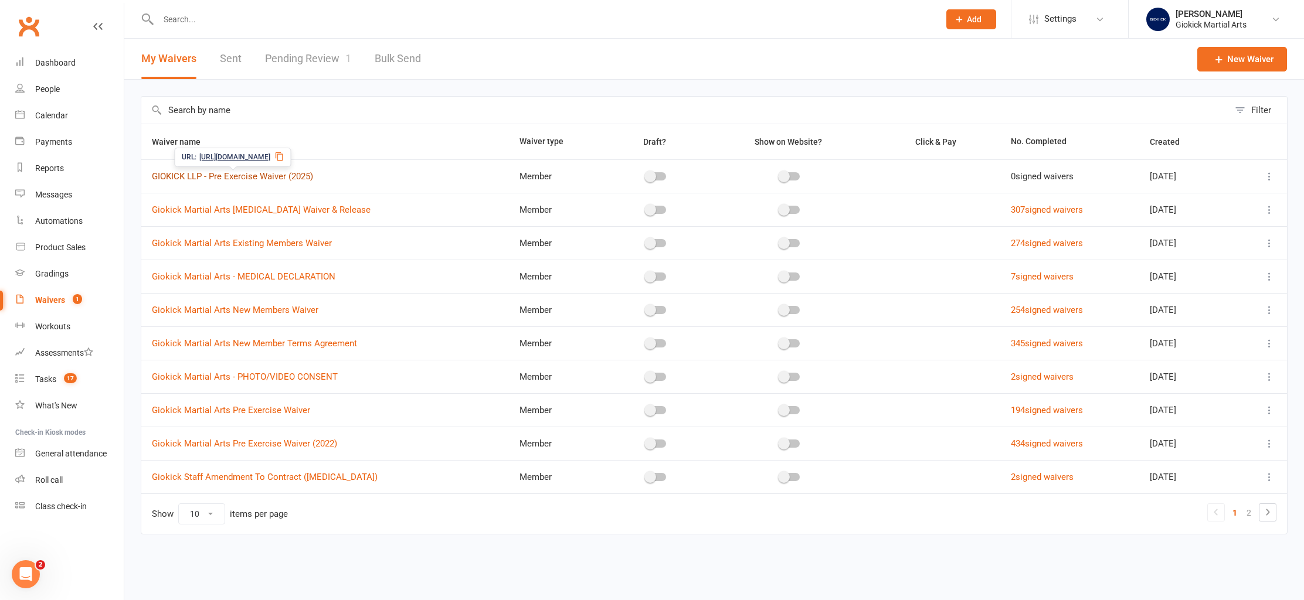
click at [228, 175] on link "GIOKICK LLP - Pre Exercise Waiver (2025)" at bounding box center [232, 176] width 161 height 11
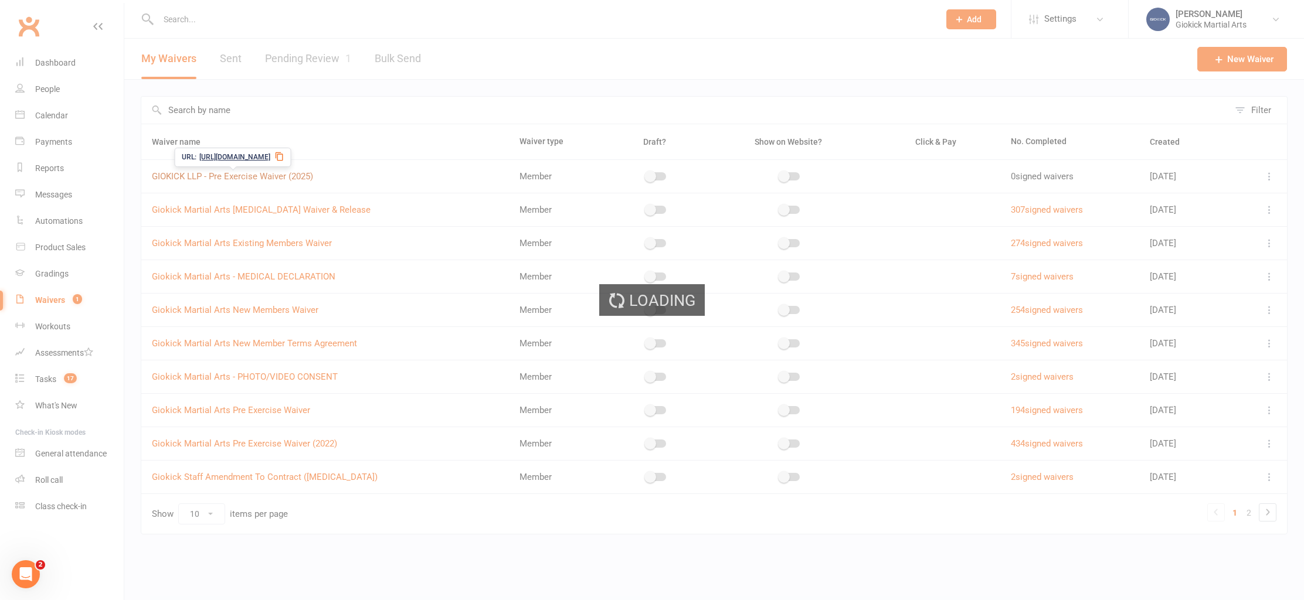
select select "applies_to_all_signees"
select select "select"
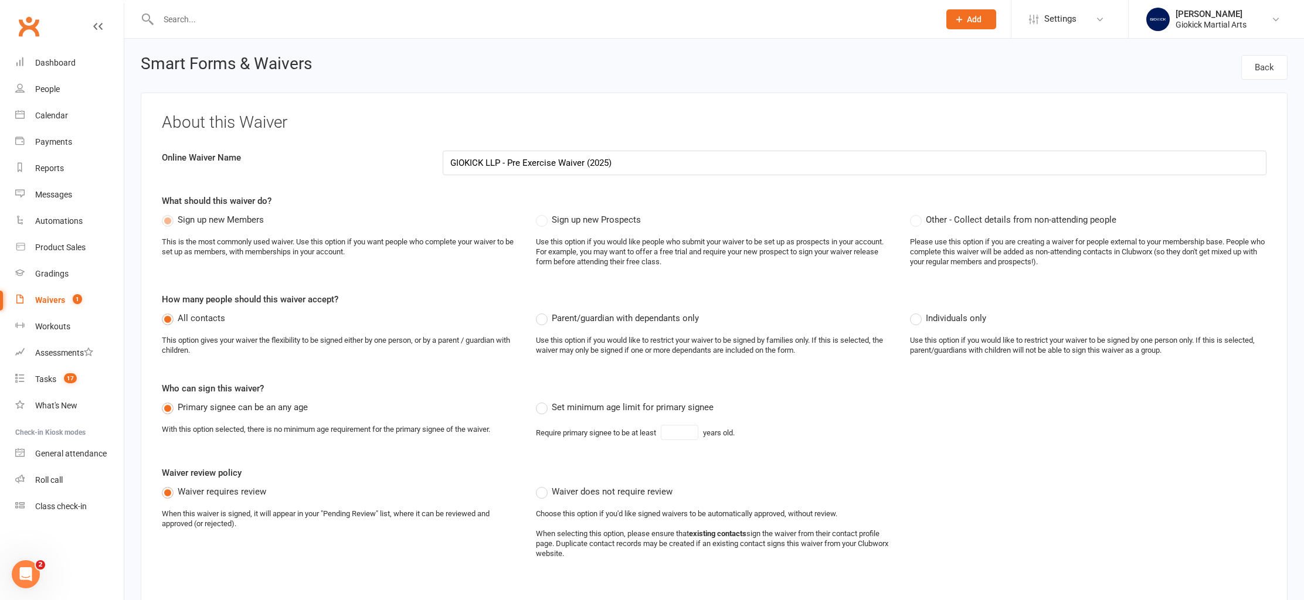
click at [43, 304] on div "Waivers" at bounding box center [50, 300] width 30 height 9
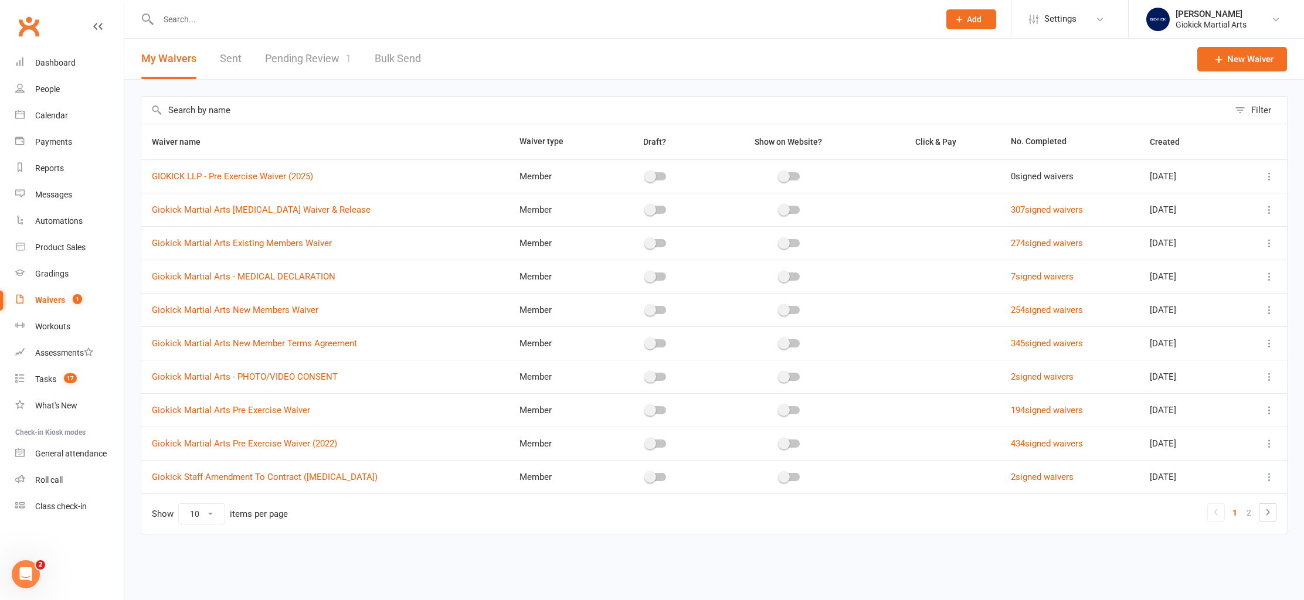
click at [314, 62] on link "Pending Review 1" at bounding box center [308, 59] width 86 height 40
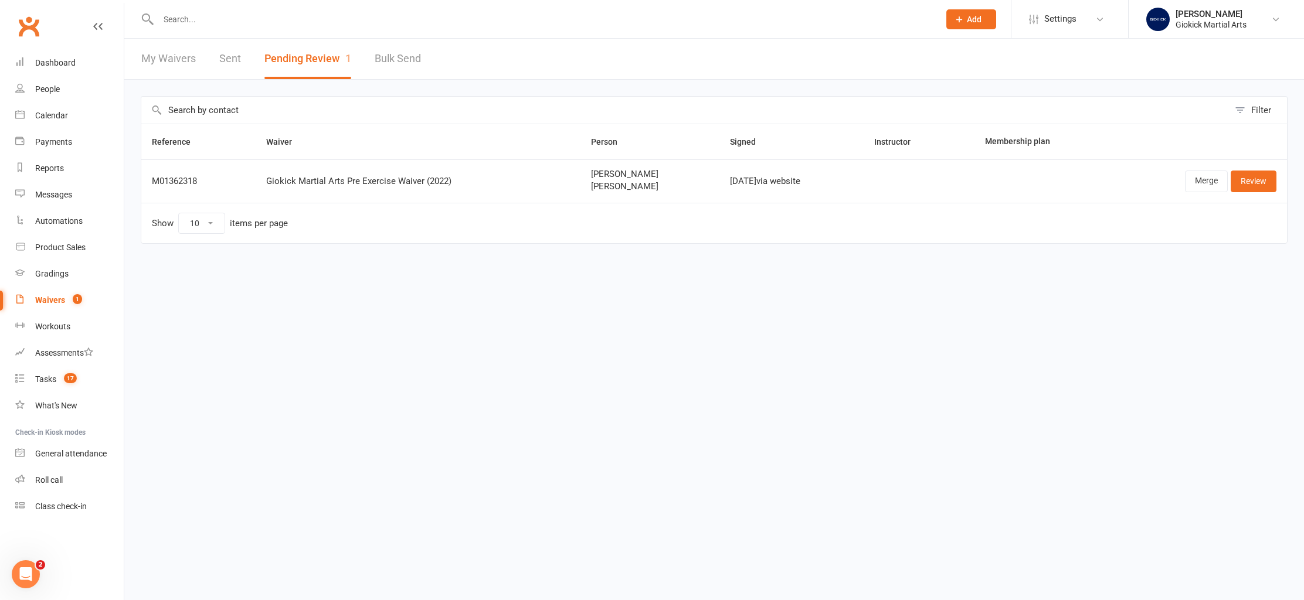
click at [47, 300] on div "Waivers" at bounding box center [50, 300] width 30 height 9
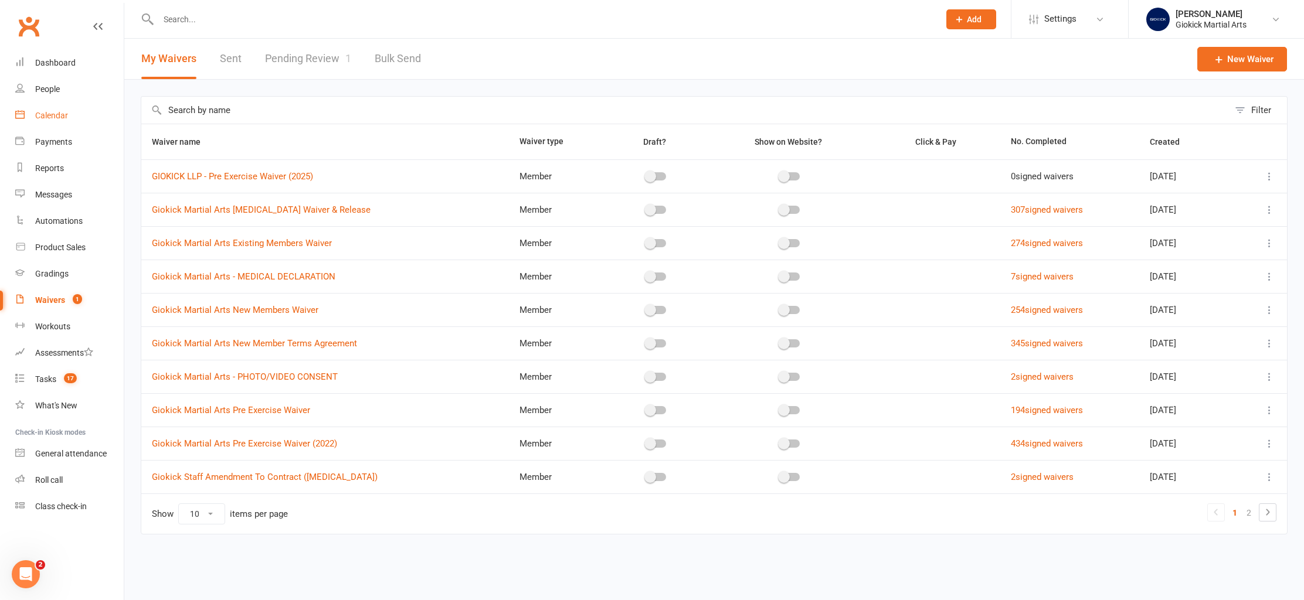
click at [57, 108] on link "Calendar" at bounding box center [69, 116] width 108 height 26
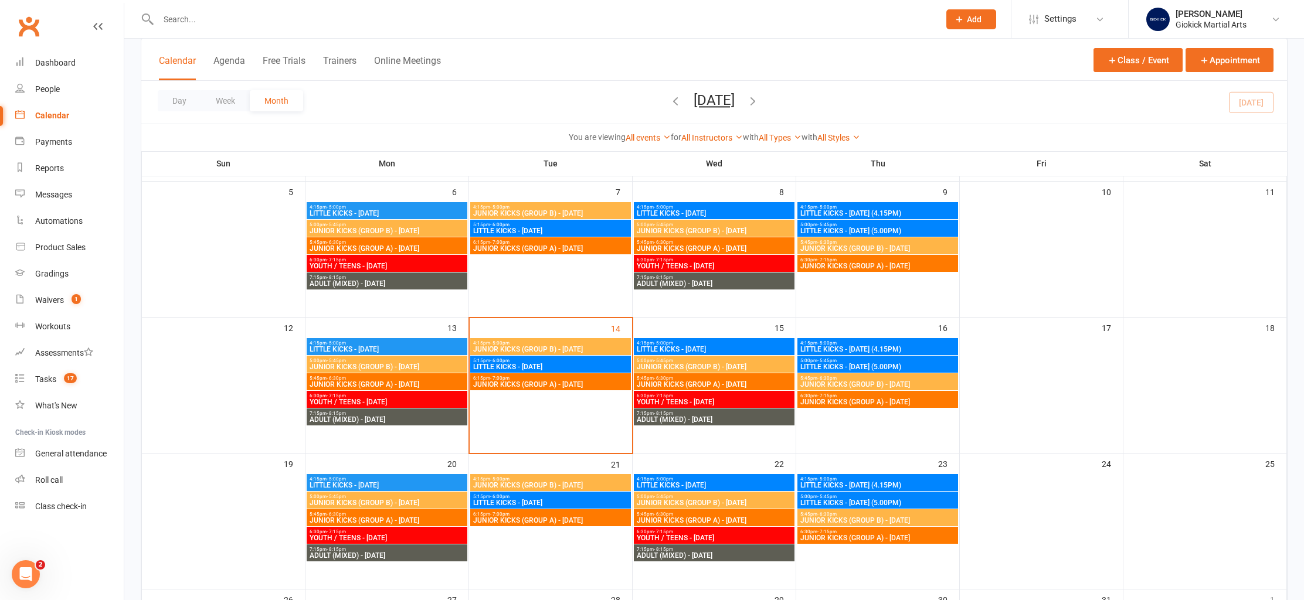
scroll to position [207, 0]
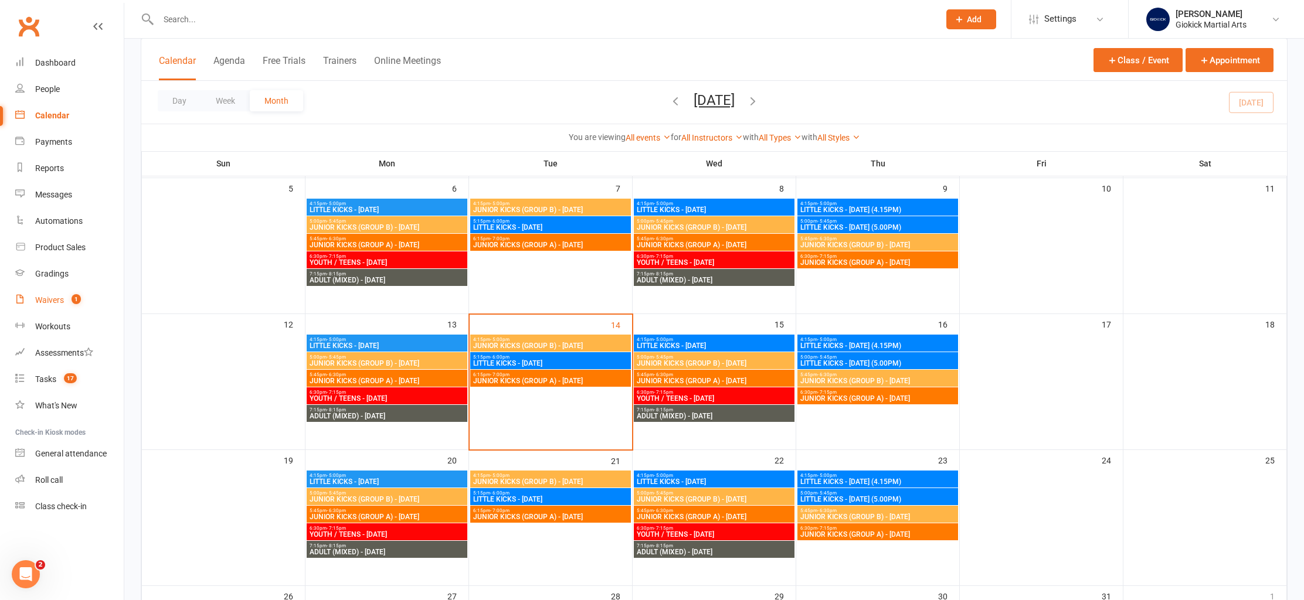
click at [38, 303] on div "Waivers" at bounding box center [49, 300] width 29 height 9
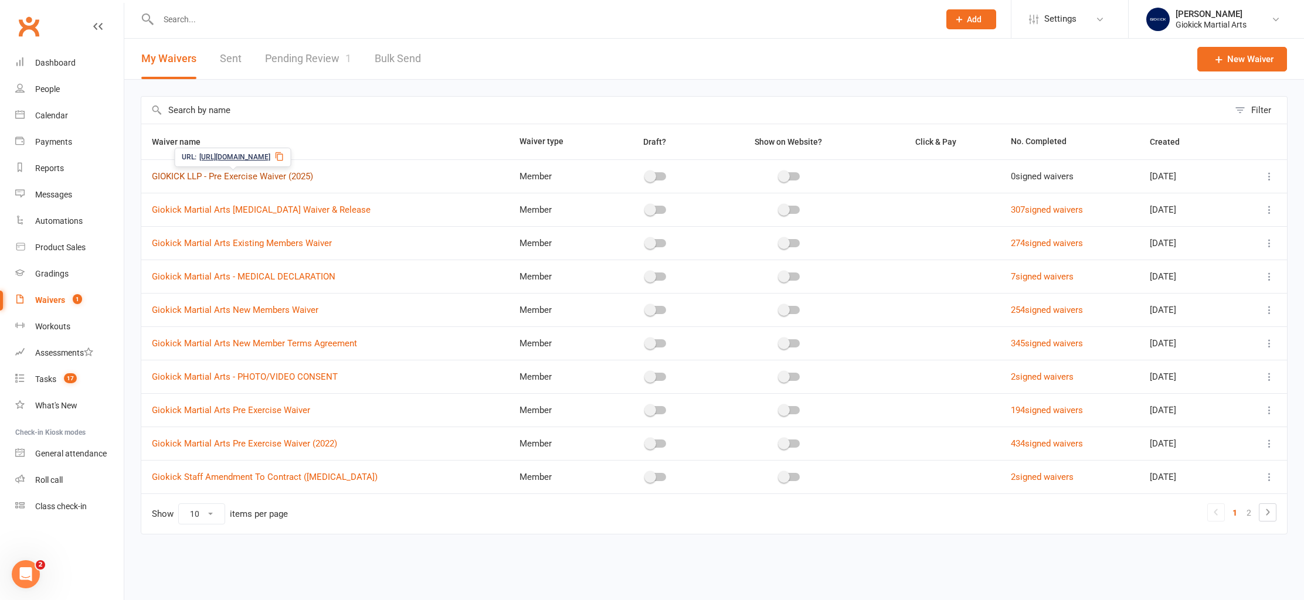
click at [279, 172] on link "GIOKICK LLP - Pre Exercise Waiver (2025)" at bounding box center [232, 176] width 161 height 11
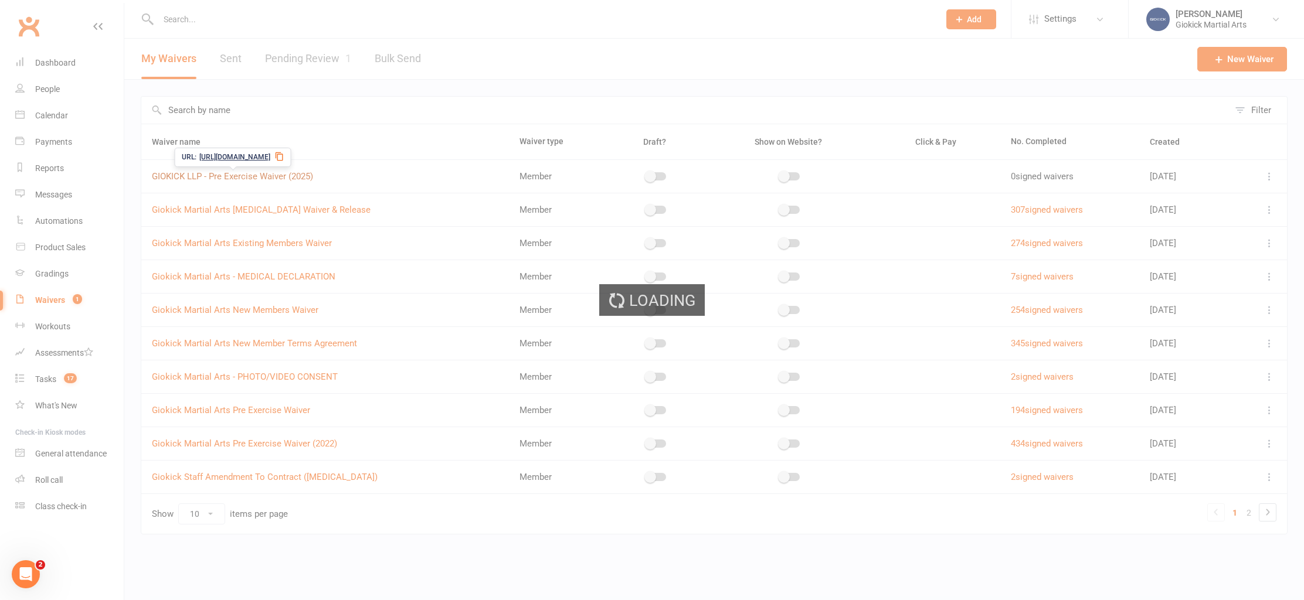
select select "applies_to_all_signees"
select select "select"
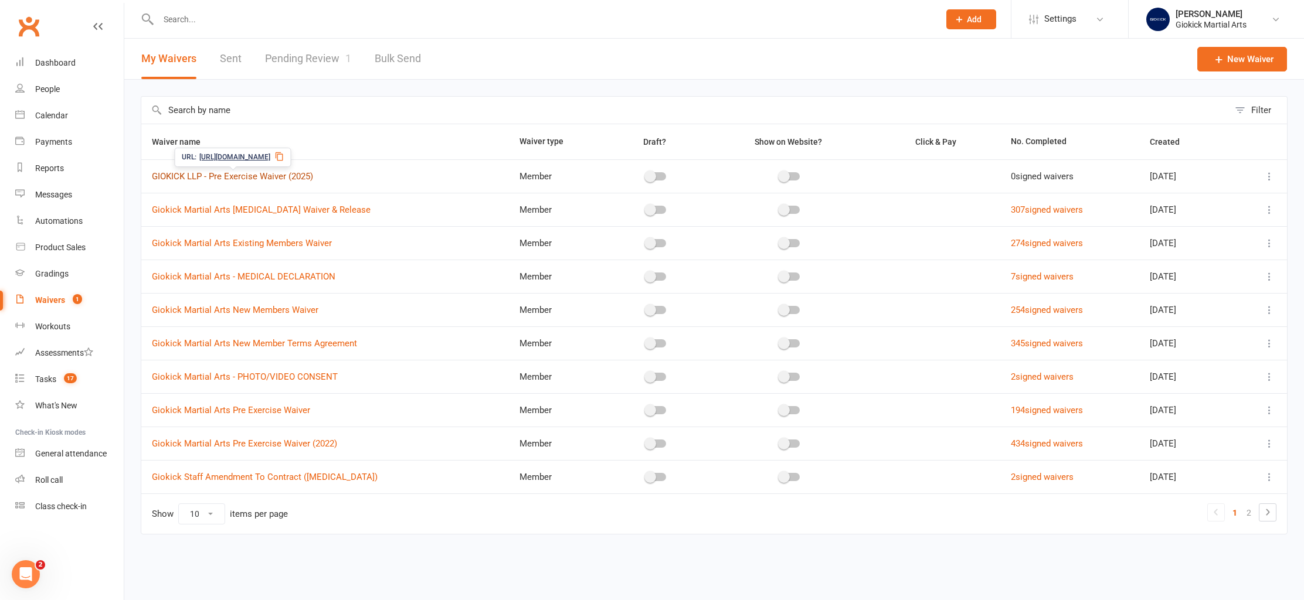
click at [292, 174] on link "GIOKICK LLP - Pre Exercise Waiver (2025)" at bounding box center [232, 176] width 161 height 11
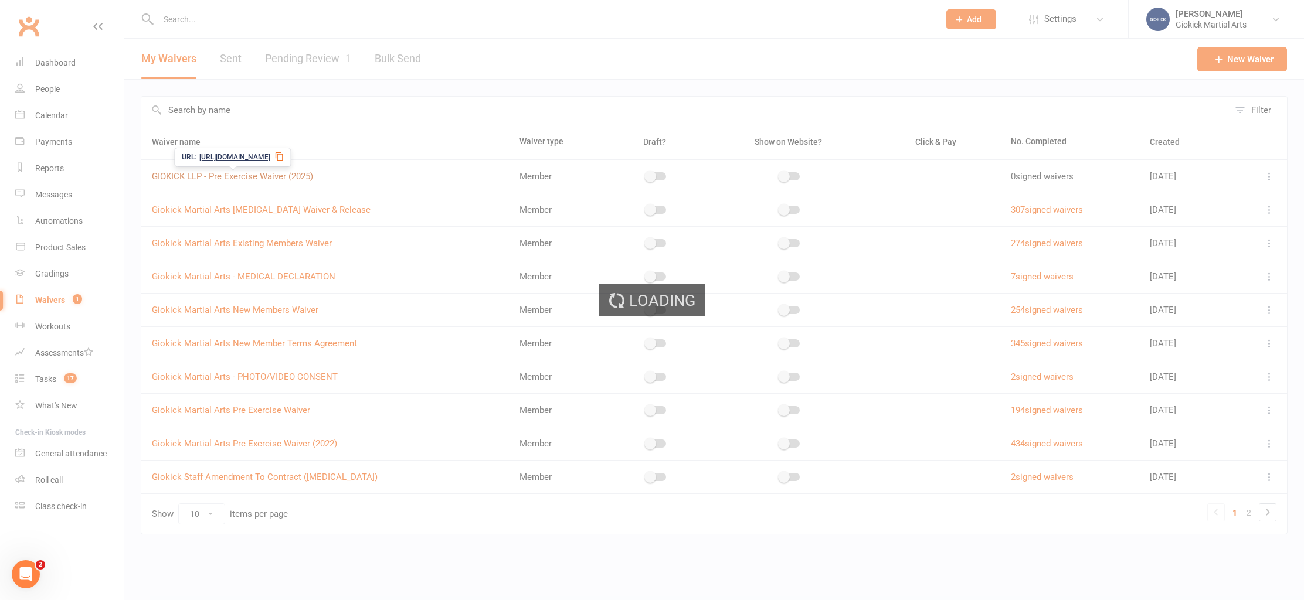
select select "applies_to_all_signees"
select select "select"
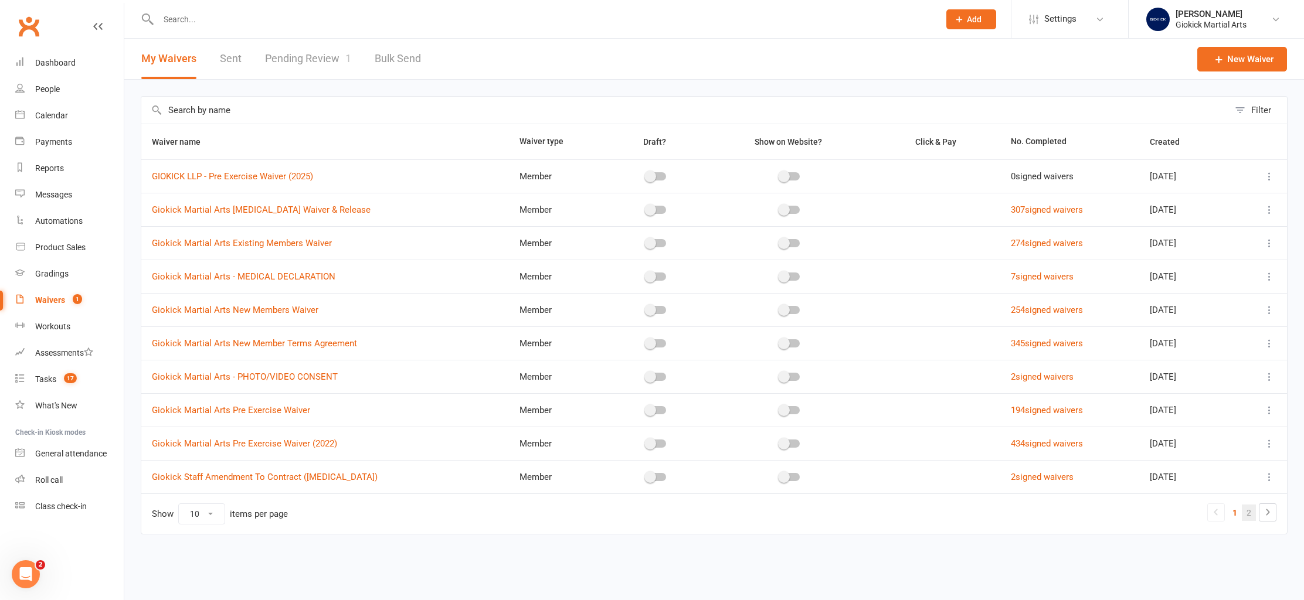
click at [1248, 514] on link "2" at bounding box center [1249, 513] width 14 height 16
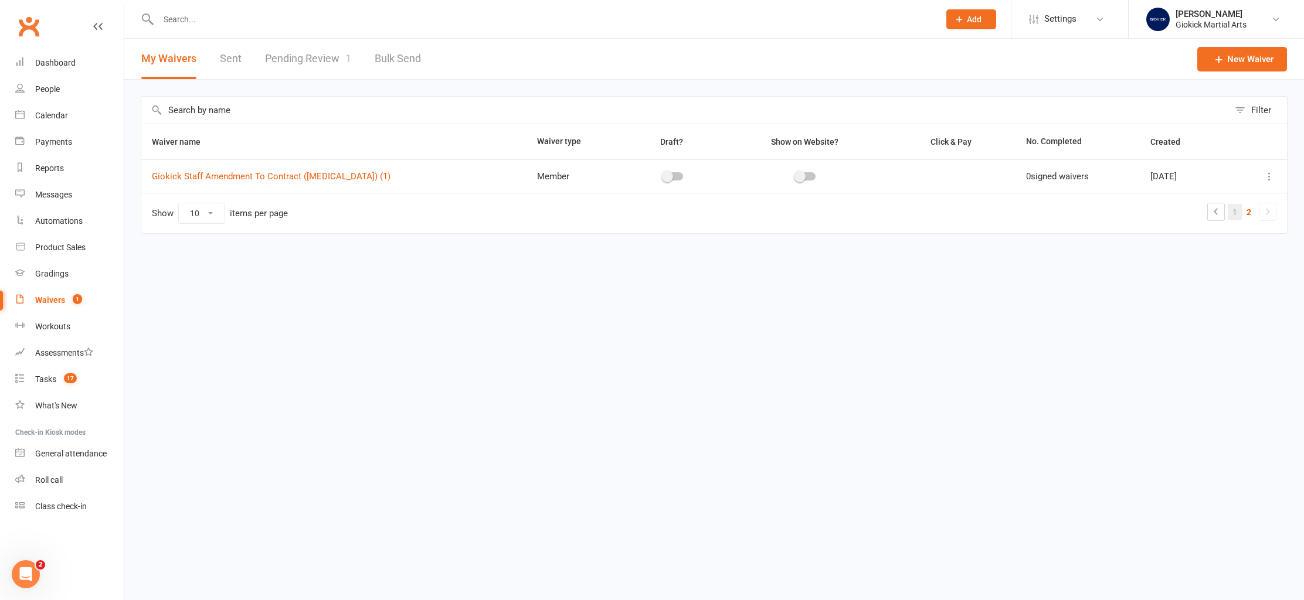
click at [1237, 211] on link "1" at bounding box center [1235, 212] width 14 height 16
